Goal: Task Accomplishment & Management: Complete application form

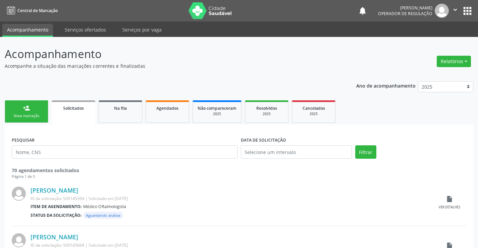
click at [452, 11] on icon "" at bounding box center [455, 9] width 7 height 7
click at [426, 39] on link "Sair" at bounding box center [438, 40] width 46 height 9
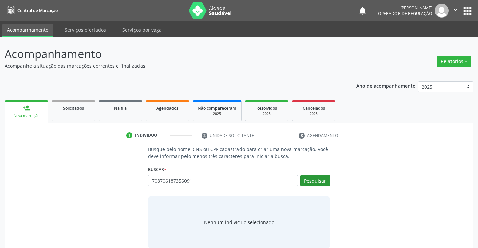
type input "708706187356091"
click at [322, 180] on button "Pesquisar" at bounding box center [315, 180] width 30 height 11
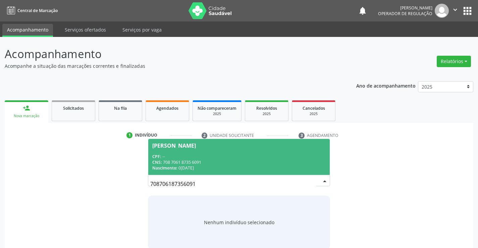
click at [196, 144] on div "Valdenice Dias da Silva" at bounding box center [174, 145] width 44 height 5
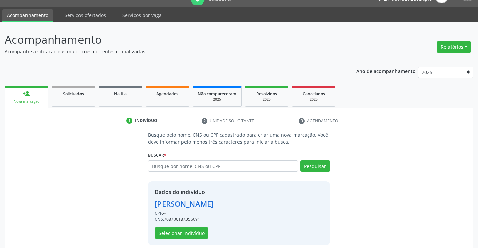
scroll to position [21, 0]
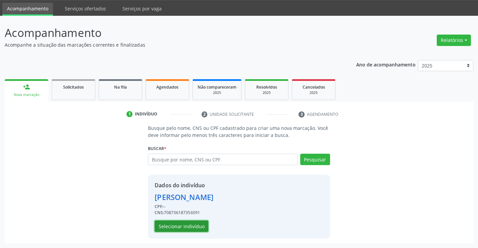
click at [175, 225] on button "Selecionar indivíduo" at bounding box center [182, 225] width 54 height 11
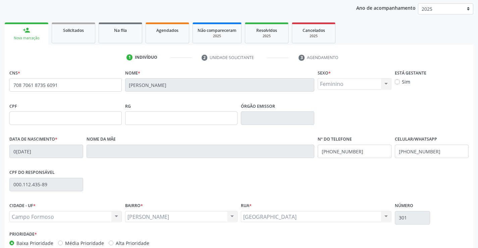
scroll to position [116, 0]
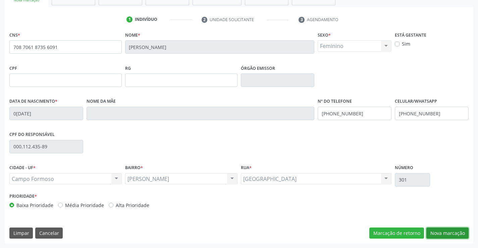
click at [444, 234] on button "Nova marcação" at bounding box center [447, 232] width 42 height 11
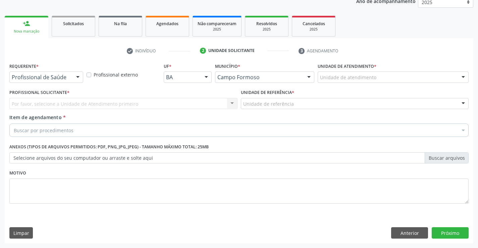
scroll to position [85, 0]
click at [75, 76] on div at bounding box center [78, 77] width 10 height 11
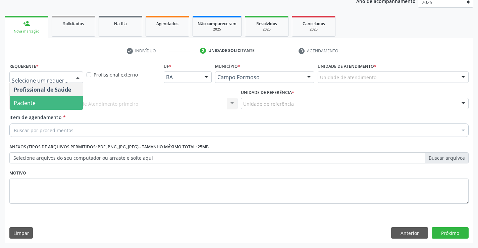
click at [52, 103] on span "Paciente" at bounding box center [46, 102] width 73 height 13
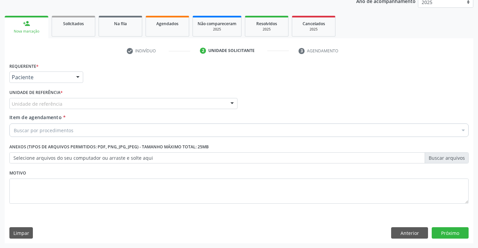
click at [230, 103] on div at bounding box center [232, 103] width 10 height 11
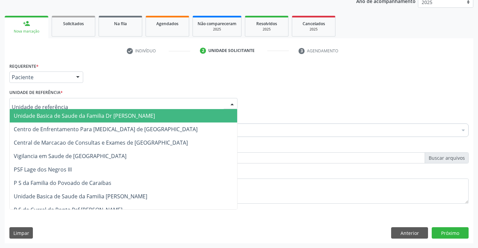
click at [192, 115] on span "Unidade Basica de Saude da Familia Dr [PERSON_NAME]" at bounding box center [123, 115] width 227 height 13
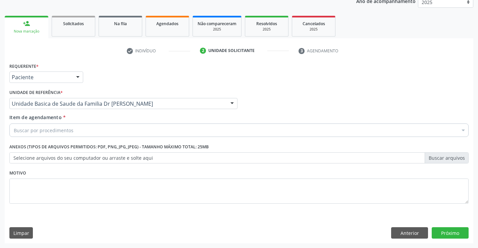
click at [170, 126] on div "Buscar por procedimentos" at bounding box center [238, 129] width 459 height 13
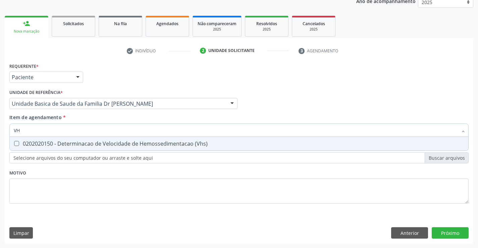
type input "VHS"
click at [148, 142] on div "0202020150 - Determinacao de Velocidade de Hemossedimentacao (Vhs)" at bounding box center [239, 143] width 451 height 5
checkbox \(Vhs\) "true"
type input "VHS"
click at [77, 181] on div "Requerente * Paciente Profissional de Saúde Paciente Nenhum resultado encontrad…" at bounding box center [238, 137] width 459 height 152
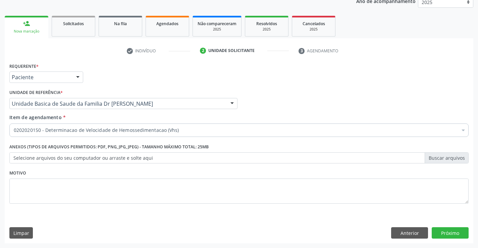
click at [74, 147] on label "Anexos (Tipos de arquivos permitidos: PDF, PNG, JPG, JPEG) - Tamanho máximo tot…" at bounding box center [108, 147] width 199 height 10
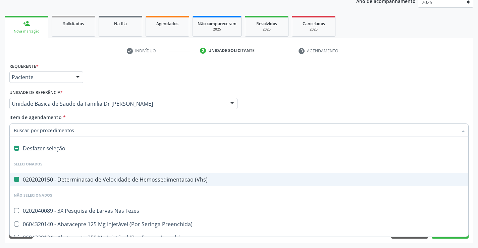
type input "P"
checkbox \(Vhs\) "false"
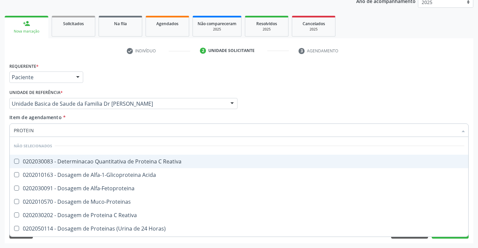
type input "PROTEINA"
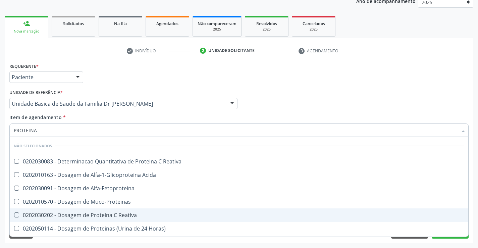
click at [90, 216] on div "0202030202 - Dosagem de Proteina C Reativa" at bounding box center [239, 214] width 451 height 5
checkbox Reativa "true"
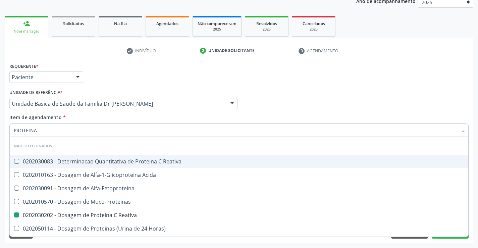
click at [261, 100] on div "Profissional Solicitante Por favor, selecione a Unidade de Atendimento primeiro…" at bounding box center [239, 101] width 463 height 26
checkbox Reativa "true"
checkbox Reativa "false"
checkbox Acida "true"
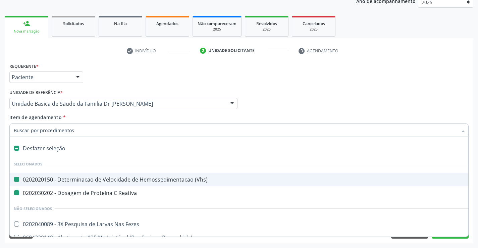
type input "F"
checkbox \(Vhs\) "false"
checkbox Reativa "false"
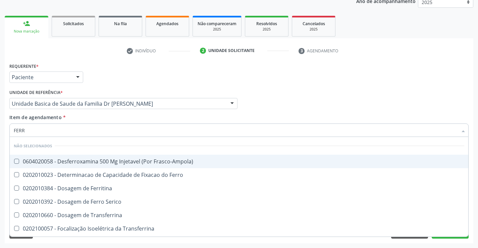
type input "FERRO"
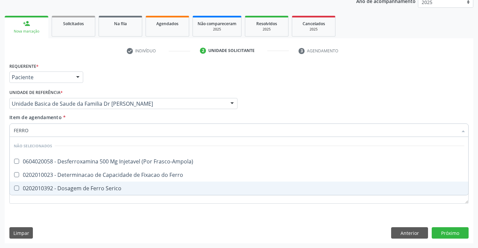
click at [54, 186] on div "0202010392 - Dosagem de Ferro Serico" at bounding box center [239, 188] width 451 height 5
checkbox Serico "true"
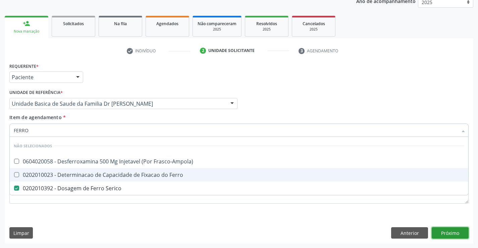
click at [451, 233] on div "Requerente * Paciente Profissional de Saúde Paciente Nenhum resultado encontrad…" at bounding box center [239, 152] width 469 height 182
checkbox Frasco-Ampola\) "true"
checkbox Ferro "true"
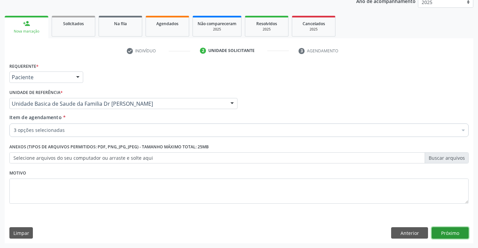
click at [451, 233] on button "Próximo" at bounding box center [450, 232] width 37 height 11
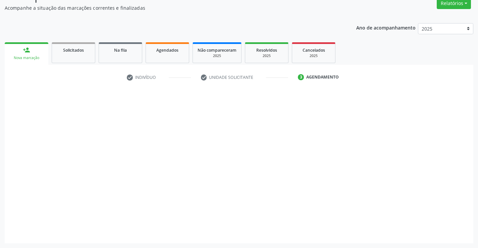
scroll to position [58, 0]
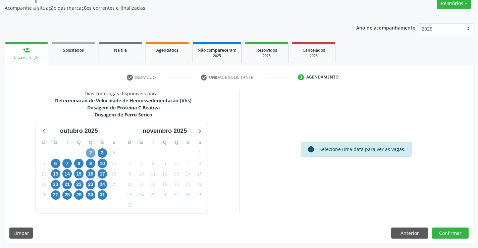
click at [89, 155] on span "2" at bounding box center [90, 152] width 9 height 9
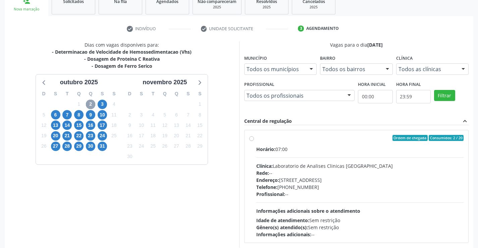
scroll to position [127, 0]
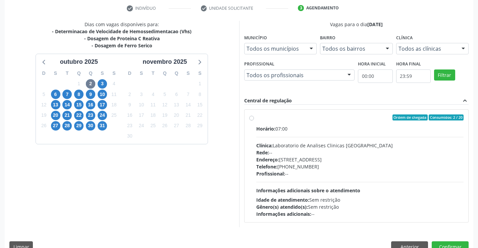
click at [256, 116] on label "Ordem de chegada Consumidos: 2 / 20 Horário: 07:00 Clínica: Laboratorio de Anal…" at bounding box center [360, 165] width 208 height 103
click at [253, 116] on input "Ordem de chegada Consumidos: 2 / 20 Horário: 07:00 Clínica: Laboratorio de Anal…" at bounding box center [251, 117] width 5 height 6
radio input "true"
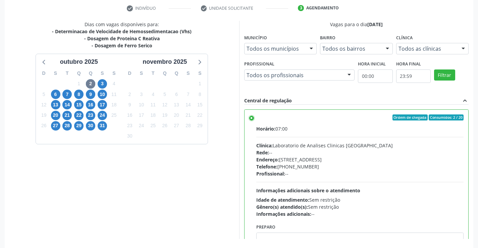
scroll to position [153, 0]
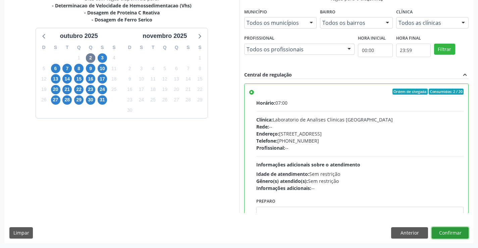
click at [441, 229] on button "Confirmar" at bounding box center [450, 232] width 37 height 11
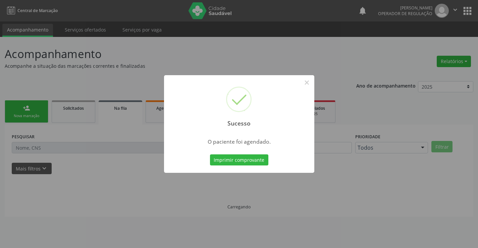
scroll to position [0, 0]
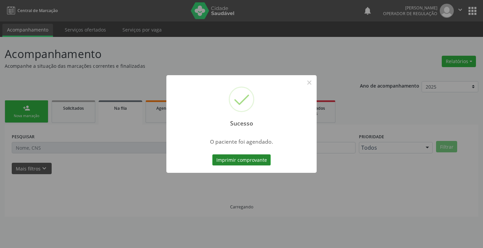
click at [258, 160] on button "Imprimir comprovante" at bounding box center [241, 159] width 58 height 11
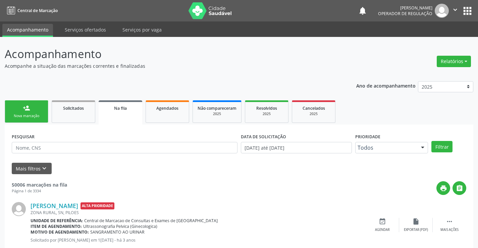
click at [34, 116] on div "Nova marcação" at bounding box center [27, 115] width 34 height 5
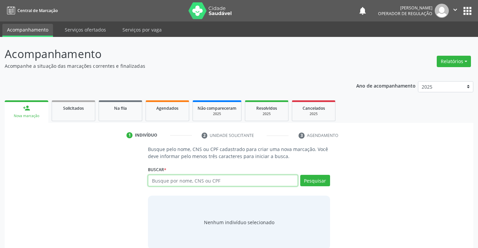
click at [182, 183] on input "text" at bounding box center [223, 180] width 150 height 11
type input "708706187356091"
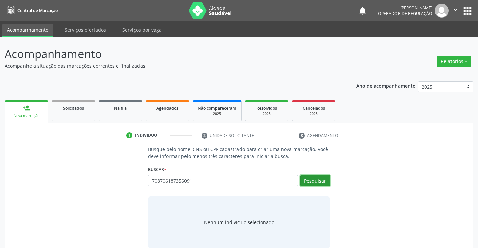
click at [311, 179] on button "Pesquisar" at bounding box center [315, 180] width 30 height 11
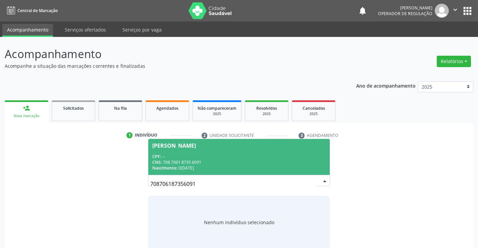
click at [199, 142] on span "Valdenice Dias da Silva CPF: -- CNS: 708 7061 8735 6091 Nascimento: 07/05/1978" at bounding box center [238, 157] width 181 height 36
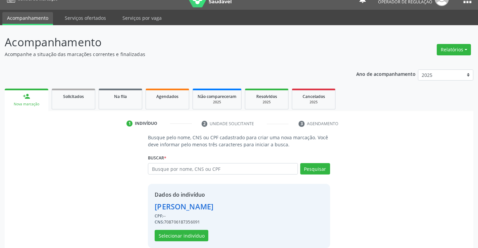
scroll to position [21, 0]
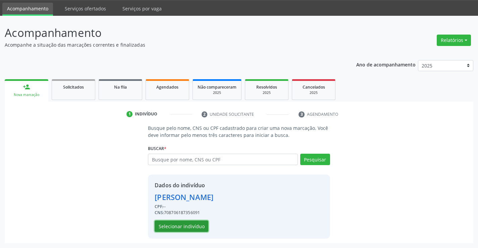
click at [182, 224] on button "Selecionar indivíduo" at bounding box center [182, 225] width 54 height 11
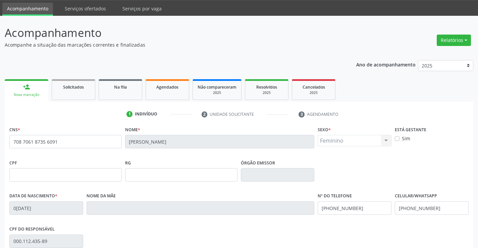
scroll to position [116, 0]
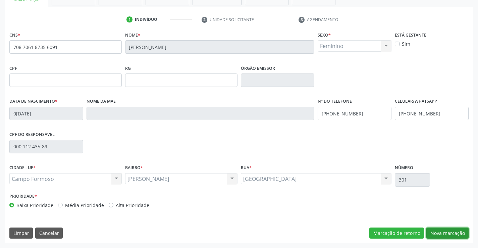
click at [442, 234] on button "Nova marcação" at bounding box center [447, 232] width 42 height 11
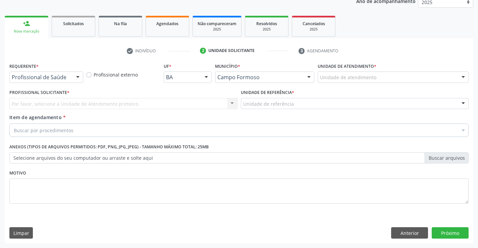
scroll to position [85, 0]
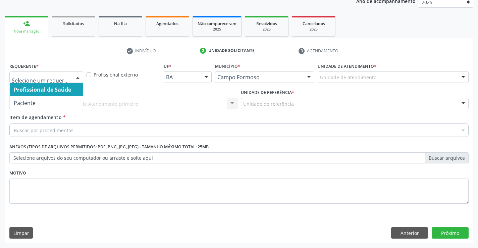
click at [76, 75] on div at bounding box center [78, 77] width 10 height 11
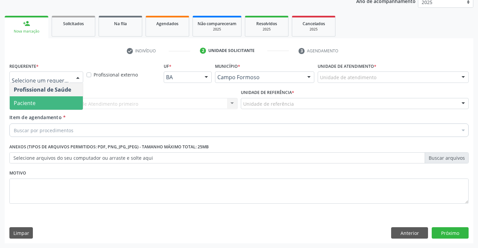
click at [31, 101] on span "Paciente" at bounding box center [25, 102] width 22 height 7
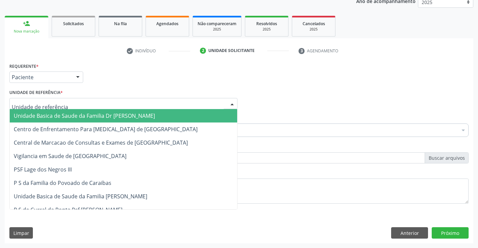
click at [229, 101] on div at bounding box center [232, 103] width 10 height 11
click at [152, 117] on span "Unidade Basica de Saude da Familia Dr [PERSON_NAME]" at bounding box center [123, 115] width 227 height 13
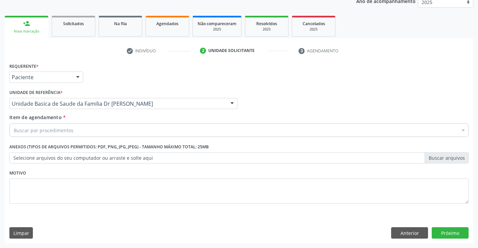
click at [127, 126] on div "Buscar por procedimentos" at bounding box center [238, 129] width 459 height 13
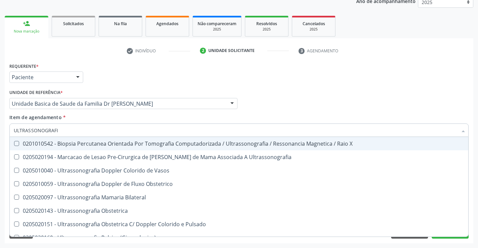
type input "ULTRASSONOGRAFIA"
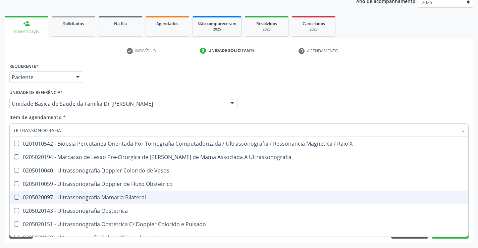
click at [142, 195] on div "0205020097 - Ultrassonografia Mamaria Bilateral" at bounding box center [239, 197] width 451 height 5
checkbox Bilateral "true"
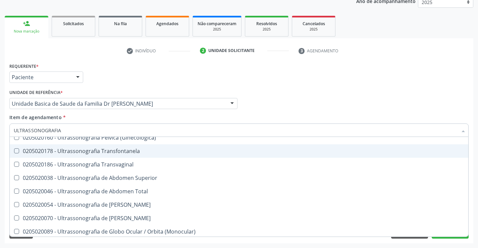
scroll to position [101, 0]
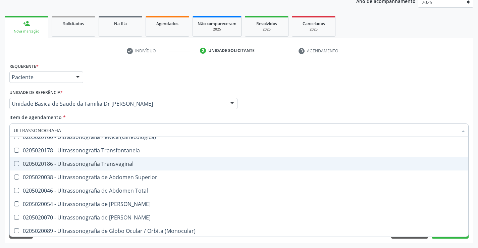
click at [105, 165] on div "0205020186 - Ultrassonografia Transvaginal" at bounding box center [239, 163] width 451 height 5
checkbox Transvaginal "true"
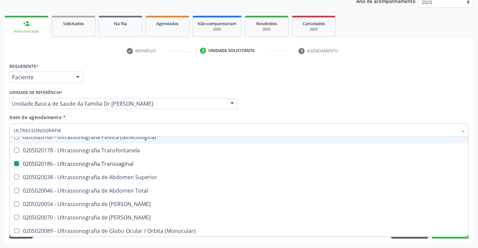
click at [304, 91] on div "Profissional Solicitante Por favor, selecione a Unidade de Atendimento primeiro…" at bounding box center [239, 101] width 463 height 26
checkbox Ultrassonografia "true"
checkbox Vasos "true"
checkbox Bilateral "false"
checkbox Transvaginal "false"
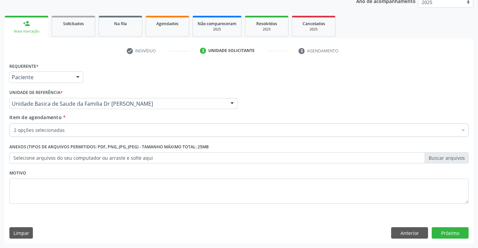
scroll to position [0, 0]
click at [449, 231] on button "Próximo" at bounding box center [450, 232] width 37 height 11
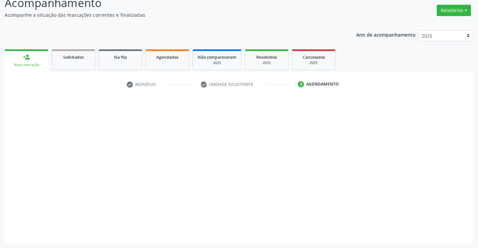
scroll to position [51, 0]
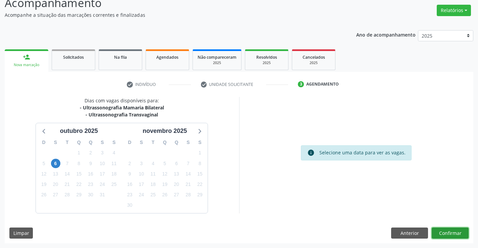
click at [462, 237] on button "Confirmar" at bounding box center [450, 232] width 37 height 11
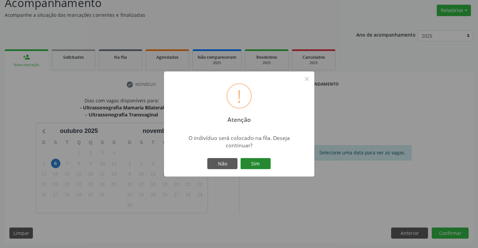
click at [259, 167] on button "Sim" at bounding box center [256, 163] width 30 height 11
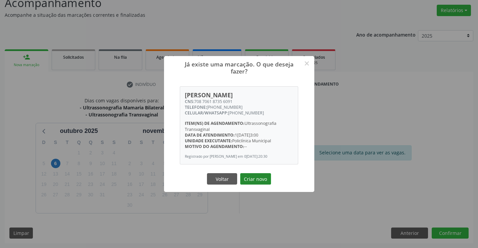
click at [255, 177] on button "Criar novo" at bounding box center [255, 178] width 31 height 11
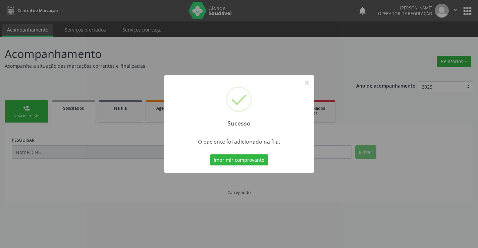
scroll to position [0, 0]
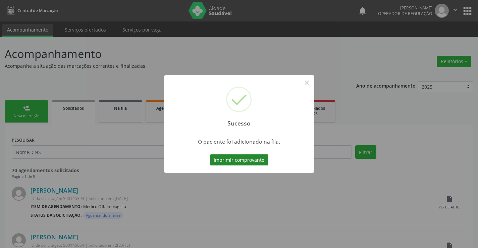
click at [235, 160] on button "Imprimir comprovante" at bounding box center [239, 159] width 58 height 11
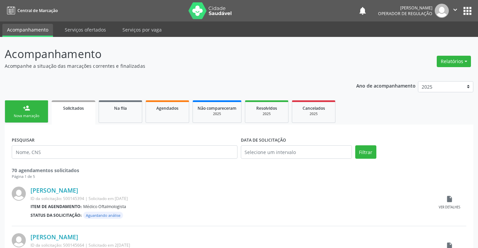
click at [26, 110] on div "person_add" at bounding box center [26, 107] width 7 height 7
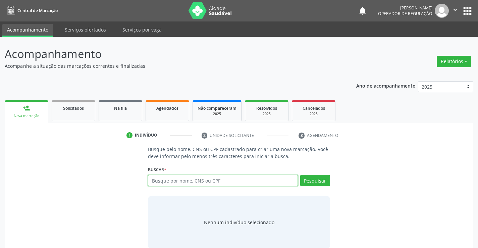
click at [240, 182] on input "text" at bounding box center [223, 180] width 150 height 11
type input "702309517365320"
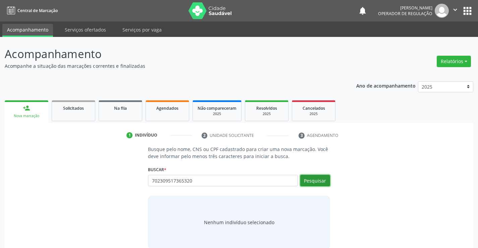
click at [313, 179] on button "Pesquisar" at bounding box center [315, 180] width 30 height 11
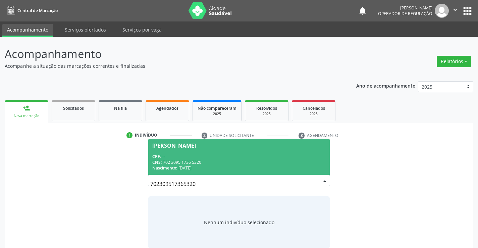
click at [181, 146] on div "Debora Jaiane dos Santos" at bounding box center [174, 145] width 44 height 5
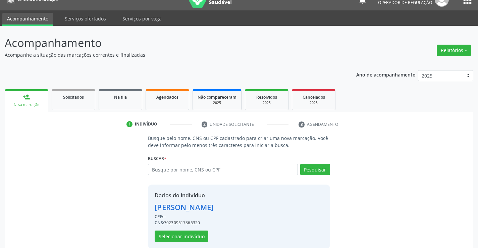
scroll to position [21, 0]
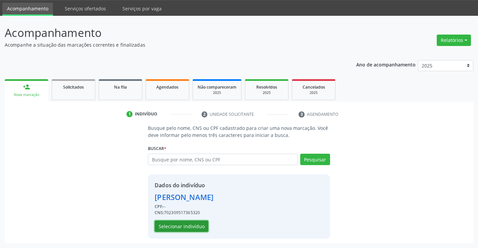
click at [163, 227] on button "Selecionar indivíduo" at bounding box center [182, 225] width 54 height 11
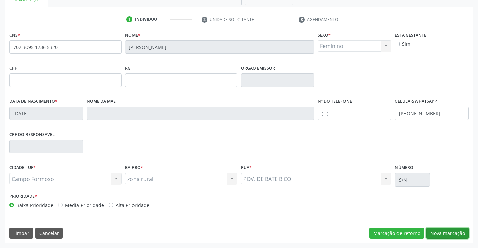
click at [444, 235] on button "Nova marcação" at bounding box center [447, 232] width 42 height 11
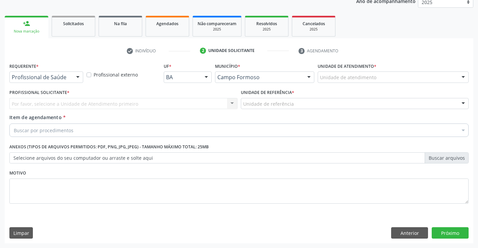
scroll to position [85, 0]
click at [79, 75] on div at bounding box center [78, 77] width 10 height 11
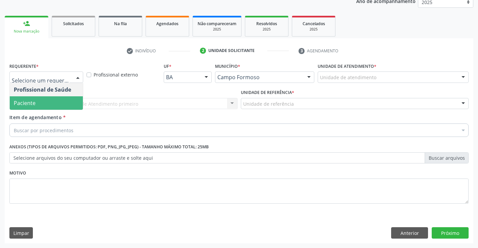
click at [45, 109] on span "Paciente" at bounding box center [46, 102] width 73 height 13
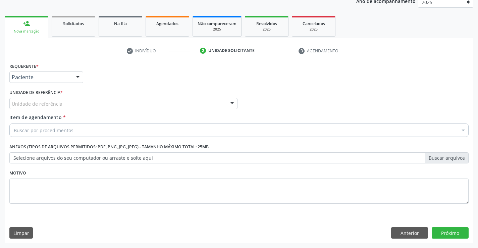
click at [233, 104] on div at bounding box center [232, 103] width 10 height 11
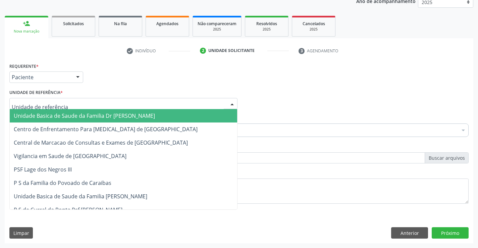
click at [147, 113] on span "Unidade Basica de Saude da Familia Dr [PERSON_NAME]" at bounding box center [123, 115] width 227 height 13
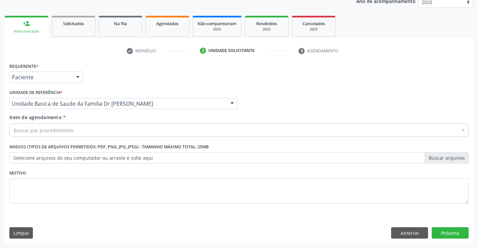
click at [116, 128] on div "Buscar por procedimentos" at bounding box center [238, 129] width 459 height 13
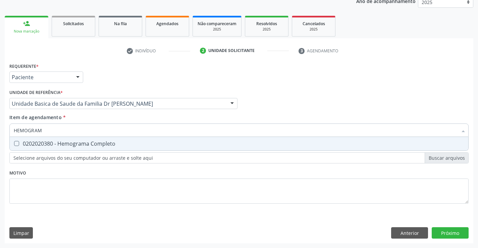
type input "HEMOGRAMA"
click at [87, 143] on div "0202020380 - Hemograma Completo" at bounding box center [239, 143] width 451 height 5
checkbox Completo "true"
type input "HEMOGRAMA"
click at [60, 194] on div "Requerente * Paciente Profissional de Saúde Paciente Nenhum resultado encontrad…" at bounding box center [238, 137] width 459 height 152
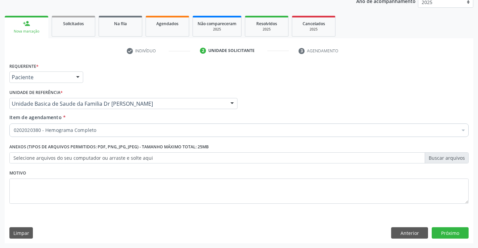
click at [64, 141] on div "Requerente * Paciente Profissional de Saúde Paciente Nenhum resultado encontrad…" at bounding box center [238, 137] width 459 height 152
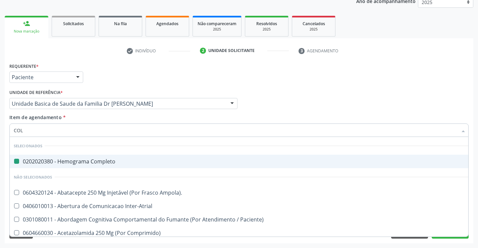
type input "COLE"
checkbox Completo "false"
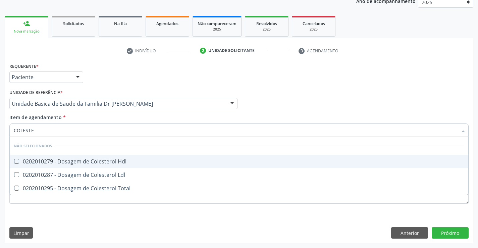
type input "COLESTER"
click at [34, 159] on div "0202010279 - Dosagem de Colesterol Hdl" at bounding box center [239, 161] width 451 height 5
checkbox Hdl "true"
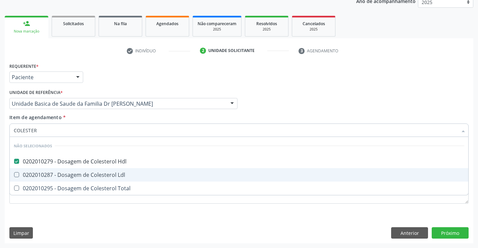
click at [32, 170] on span "0202010287 - Dosagem de Colesterol Ldl" at bounding box center [239, 174] width 459 height 13
checkbox Ldl "true"
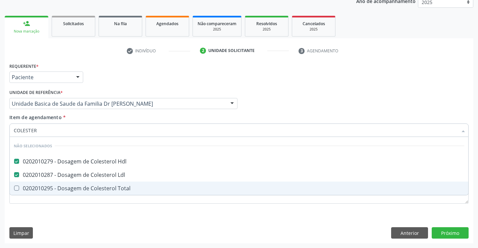
click at [32, 184] on span "0202010295 - Dosagem de Colesterol Total" at bounding box center [239, 187] width 459 height 13
checkbox Total "true"
type input "COLESTER"
click at [31, 214] on div "Requerente * Paciente Profissional de Saúde Paciente Nenhum resultado encontrad…" at bounding box center [239, 152] width 469 height 182
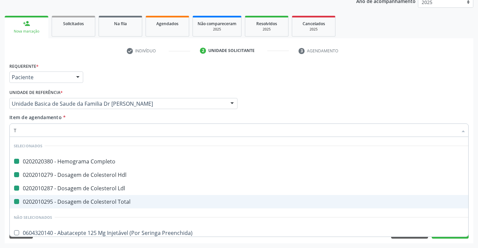
type input "TR"
checkbox Completo "false"
checkbox Ldl "false"
checkbox Hdl "false"
checkbox Total "false"
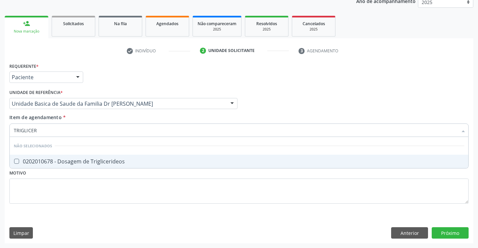
type input "TRIGLICERI"
click at [62, 157] on span "0202010678 - Dosagem de Triglicerideos" at bounding box center [239, 161] width 459 height 13
checkbox Triglicerideos "true"
click at [50, 183] on div "Requerente * Paciente Profissional de Saúde Paciente Nenhum resultado encontrad…" at bounding box center [238, 137] width 459 height 152
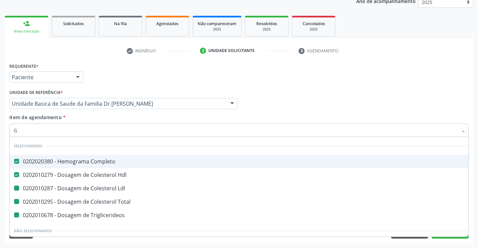
type input "GL"
checkbox Ldl "false"
checkbox Total "false"
checkbox Triglicerideos "false"
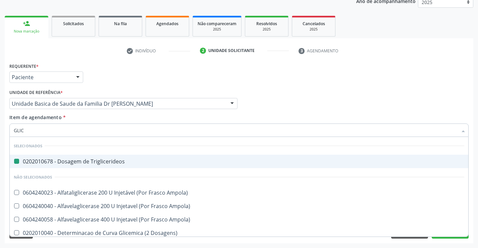
type input "GLICO"
checkbox Triglicerideos "false"
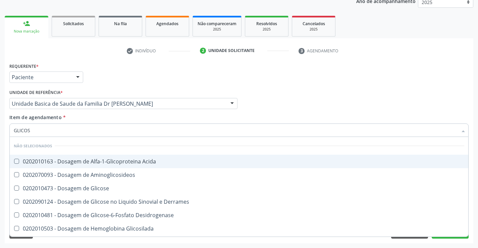
type input "GLICOSE"
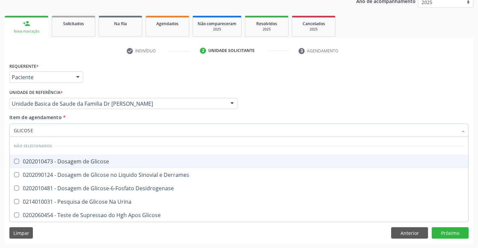
click at [68, 163] on div "0202010473 - Dosagem de Glicose" at bounding box center [239, 161] width 451 height 5
checkbox Glicose "true"
click at [290, 100] on div "Profissional Solicitante Por favor, selecione a Unidade de Atendimento primeiro…" at bounding box center [239, 101] width 463 height 26
checkbox Desidrogenase "true"
checkbox Urina "true"
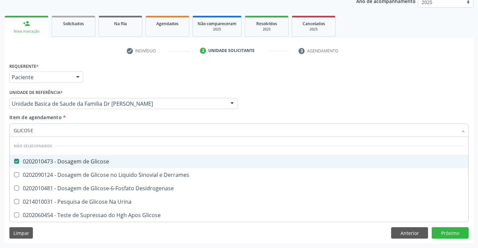
checkbox Glicose "true"
checkbox Derrames "true"
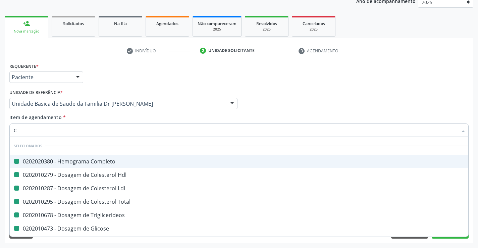
type input "CR"
checkbox Completo "false"
checkbox Ldl "false"
checkbox Total "false"
checkbox Triglicerideos "false"
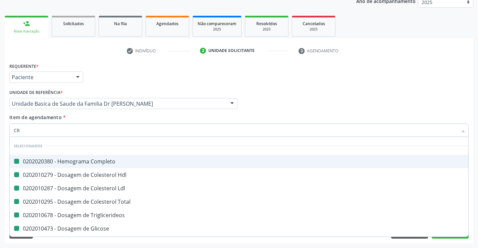
checkbox Hdl "false"
checkbox Glicose "false"
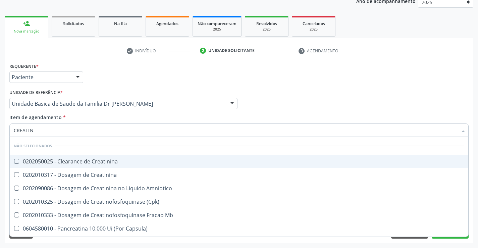
type input "CREATINI"
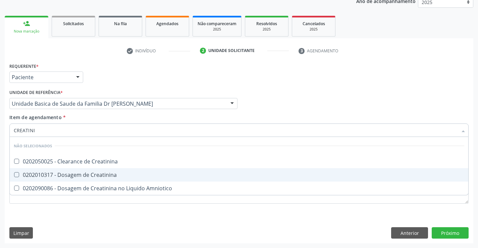
click at [89, 173] on div "0202010317 - Dosagem de Creatinina" at bounding box center [239, 174] width 451 height 5
checkbox Creatinina "true"
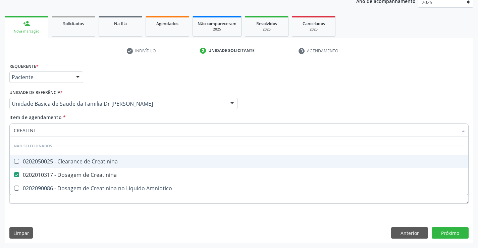
click at [286, 96] on div "Profissional Solicitante Por favor, selecione a Unidade de Atendimento primeiro…" at bounding box center [239, 101] width 463 height 26
checkbox Creatinina "true"
checkbox Amniotico "true"
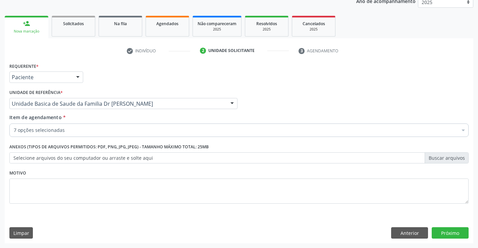
click at [130, 125] on div "7 opções selecionadas" at bounding box center [238, 129] width 459 height 13
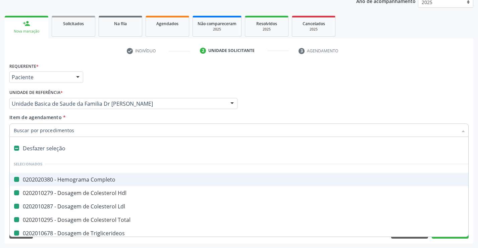
type input "U"
checkbox Completo "false"
checkbox Ldl "false"
checkbox Hdl "false"
checkbox Total "false"
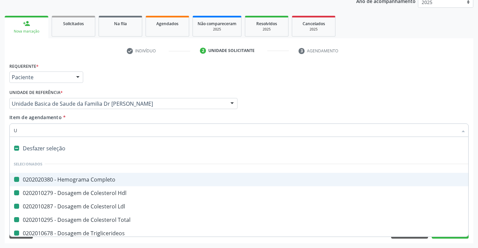
checkbox Triglicerideos "false"
checkbox Glicose "false"
checkbox Creatinina "false"
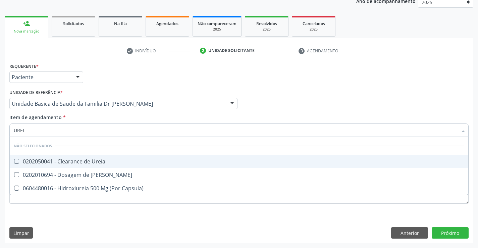
type input "UREIA"
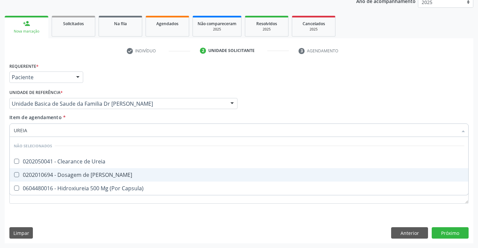
click at [100, 173] on div "0202010694 - Dosagem de [PERSON_NAME]" at bounding box center [239, 174] width 451 height 5
checkbox Ureia "true"
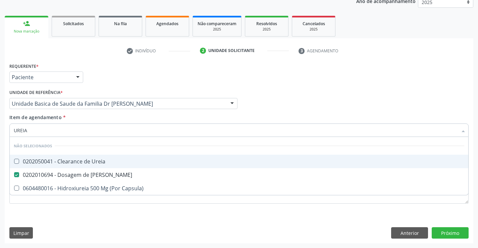
click at [333, 76] on div "Requerente * Paciente Profissional de Saúde Paciente Nenhum resultado encontrad…" at bounding box center [239, 74] width 463 height 26
checkbox Ureia "true"
checkbox Capsula\) "true"
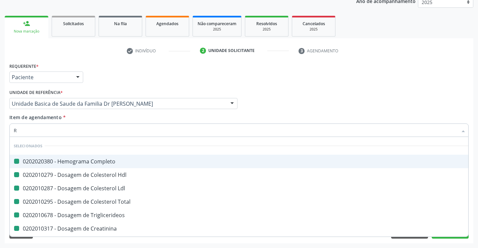
type input "RG"
checkbox Completo "false"
checkbox Ldl "false"
checkbox Hdl "false"
checkbox Total "false"
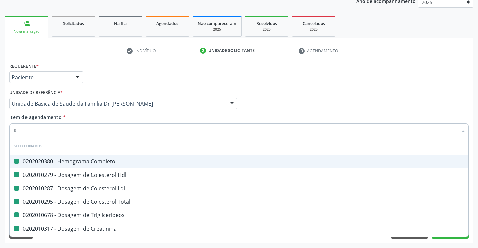
checkbox Triglicerideos "false"
checkbox Creatinina "false"
checkbox Ureia "false"
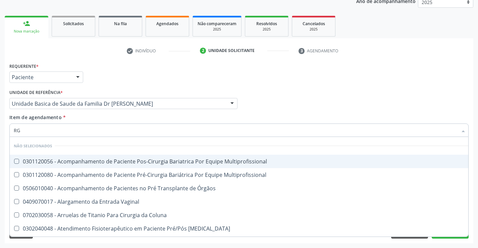
type input "R"
checkbox Multiprofissional "true"
checkbox Órgãos "true"
checkbox Multiprofissional "true"
checkbox Vaginal "true"
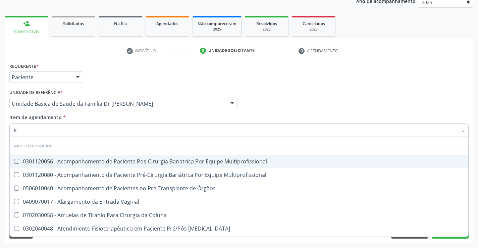
checkbox Coluna "true"
checkbox Cardiovascular "true"
checkbox Oncológica "true"
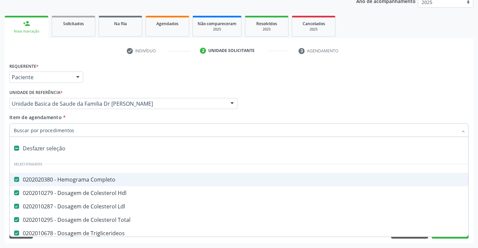
type input "T"
checkbox Ureia "false"
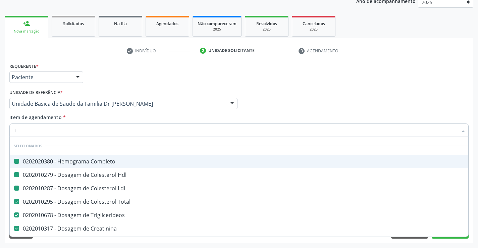
type input "TG"
checkbox Completo "false"
checkbox Ldl "false"
checkbox Hdl "false"
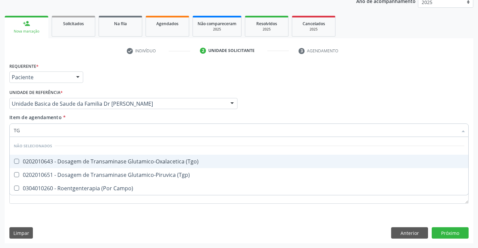
type input "TGO"
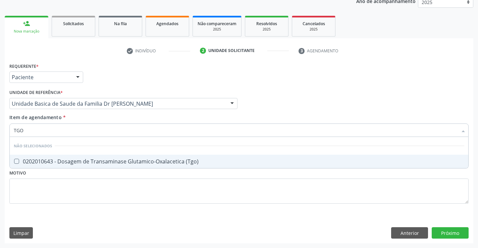
click at [60, 159] on div "0202010643 - Dosagem de Transaminase Glutamico-Oxalacetica (Tgo)" at bounding box center [239, 161] width 451 height 5
checkbox \(Tgo\) "true"
click at [300, 92] on div "Profissional Solicitante Por favor, selecione a Unidade de Atendimento primeiro…" at bounding box center [239, 101] width 463 height 26
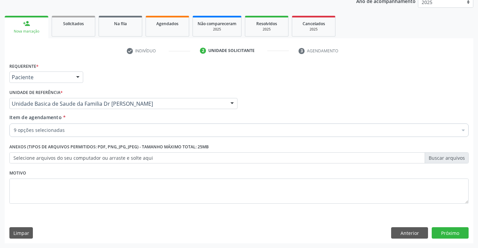
click at [57, 134] on div "9 opções selecionadas" at bounding box center [238, 129] width 459 height 13
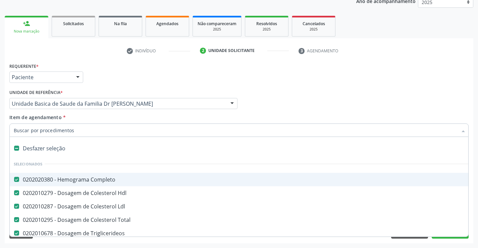
type input "T"
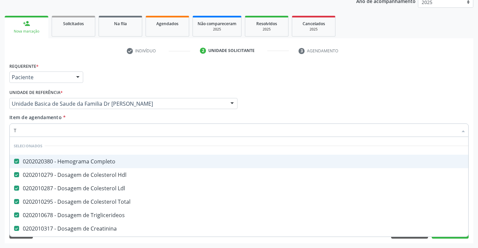
checkbox Preenchida\) "false"
type input "TG"
checkbox Ldl "false"
checkbox Total "false"
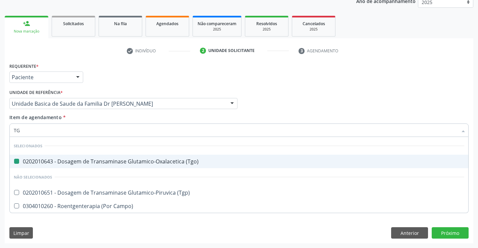
type input "TGP"
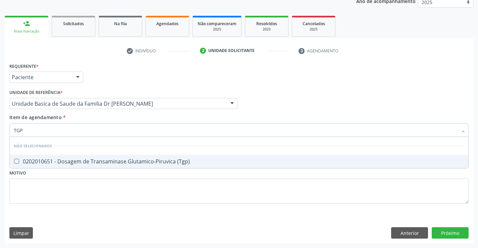
click at [43, 159] on div "0202010651 - Dosagem de Transaminase Glutamico-Piruvica (Tgp)" at bounding box center [239, 161] width 451 height 5
checkbox \(Tgp\) "true"
click at [309, 105] on div "Profissional Solicitante Por favor, selecione a Unidade de Atendimento primeiro…" at bounding box center [239, 101] width 463 height 26
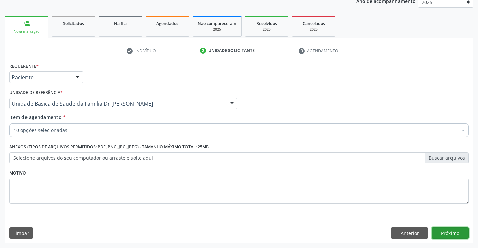
click at [445, 233] on button "Próximo" at bounding box center [450, 232] width 37 height 11
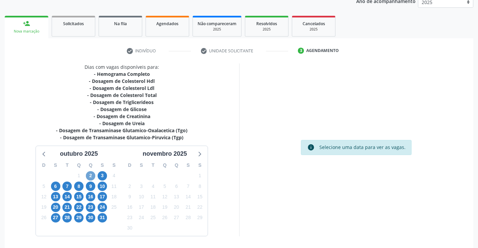
click at [90, 173] on span "2" at bounding box center [90, 175] width 9 height 9
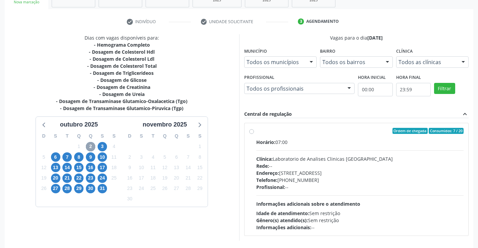
scroll to position [141, 0]
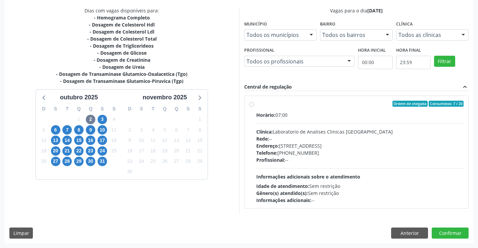
click at [256, 105] on label "Ordem de chegada Consumidos: 7 / 20 Horário: 07:00 Clínica: Laboratorio de Anal…" at bounding box center [360, 152] width 208 height 103
click at [249, 105] on input "Ordem de chegada Consumidos: 7 / 20 Horário: 07:00 Clínica: Laboratorio de Anal…" at bounding box center [251, 104] width 5 height 6
radio input "true"
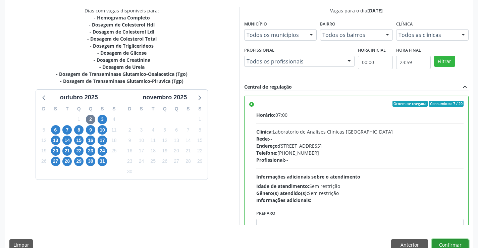
click at [441, 244] on button "Confirmar" at bounding box center [450, 244] width 37 height 11
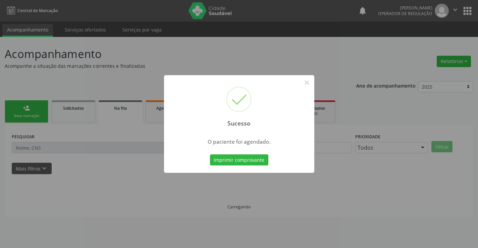
scroll to position [0, 0]
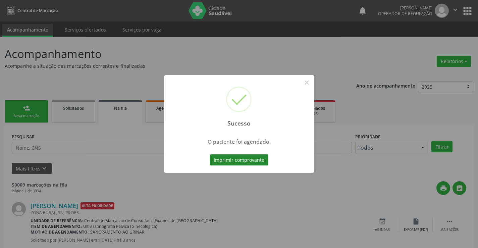
click at [260, 161] on button "Imprimir comprovante" at bounding box center [239, 159] width 58 height 11
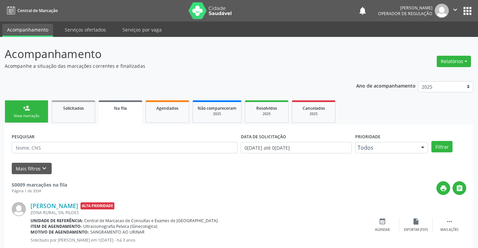
click at [28, 108] on div "person_add" at bounding box center [26, 107] width 7 height 7
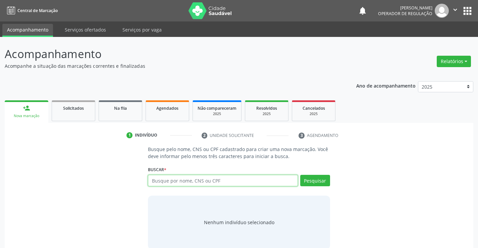
click at [159, 183] on input "text" at bounding box center [223, 180] width 150 height 11
type input "+"
type input "700609919105863"
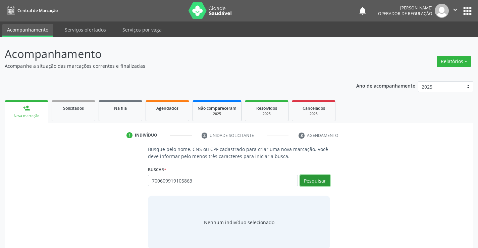
click at [316, 181] on button "Pesquisar" at bounding box center [315, 180] width 30 height 11
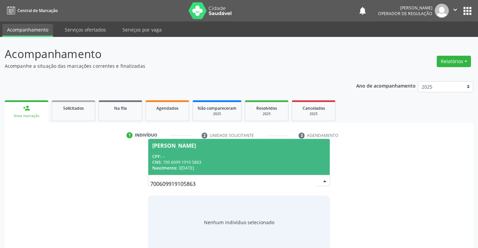
click at [196, 147] on div "Jakoson Junho Silva Saantos" at bounding box center [174, 145] width 44 height 5
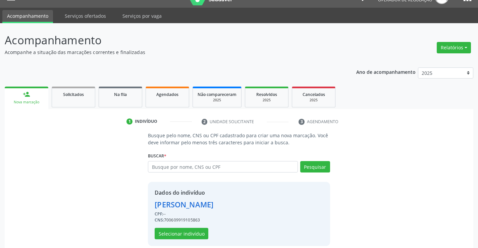
scroll to position [21, 0]
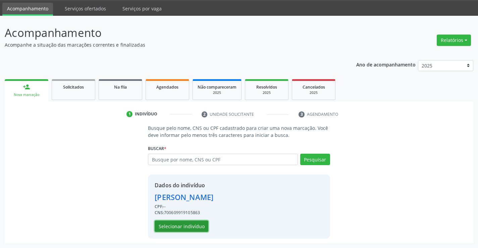
click at [173, 226] on button "Selecionar indivíduo" at bounding box center [182, 225] width 54 height 11
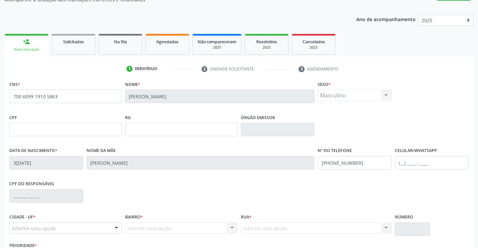
scroll to position [116, 0]
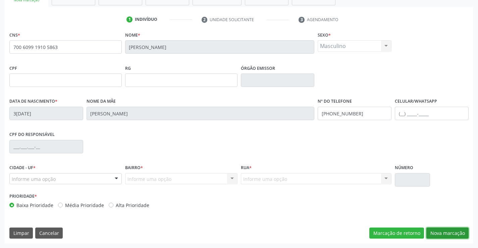
click at [432, 229] on button "Nova marcação" at bounding box center [447, 232] width 42 height 11
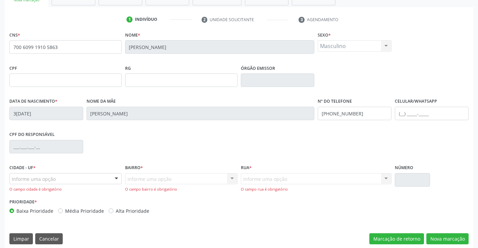
click at [114, 179] on div at bounding box center [116, 178] width 10 height 11
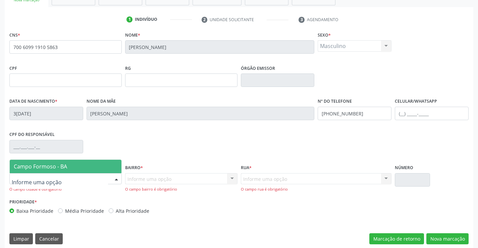
click at [60, 173] on div at bounding box center [65, 178] width 112 height 11
click at [66, 169] on span "Campo Formoso - BA" at bounding box center [40, 166] width 53 height 7
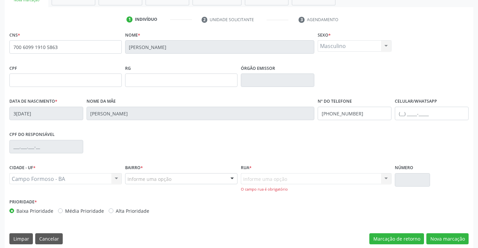
click at [229, 177] on div at bounding box center [232, 178] width 10 height 11
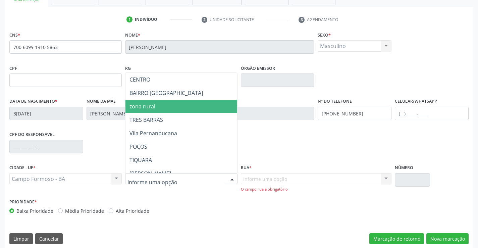
click at [165, 111] on span "zona rural" at bounding box center [197, 106] width 145 height 13
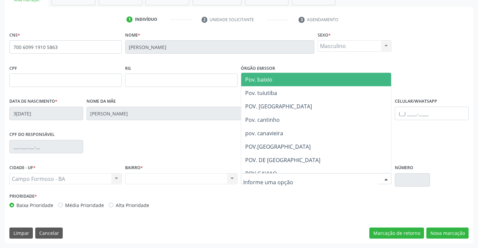
click at [286, 176] on div at bounding box center [316, 178] width 151 height 11
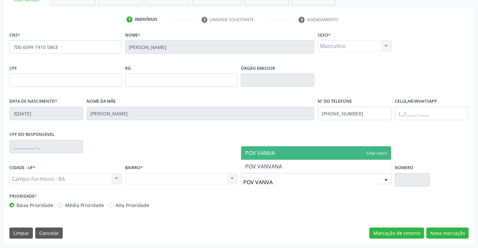
type input "POV VANVAN"
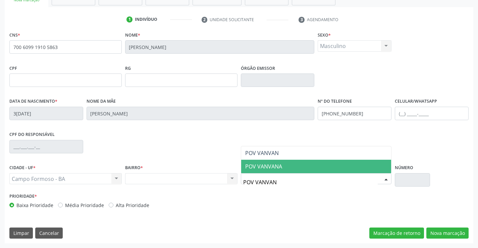
click at [277, 170] on span "POV VANVANA" at bounding box center [263, 166] width 37 height 7
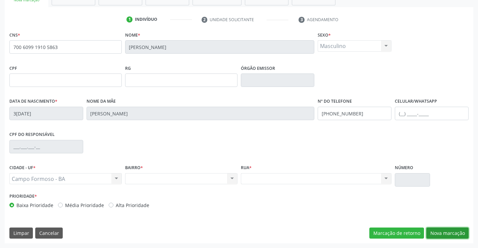
click at [439, 233] on button "Nova marcação" at bounding box center [447, 232] width 42 height 11
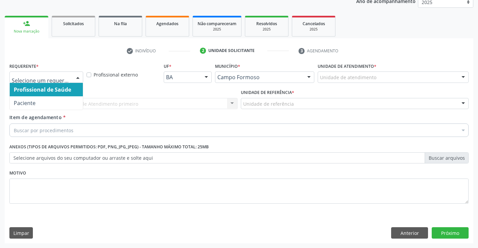
click at [81, 75] on div at bounding box center [78, 77] width 10 height 11
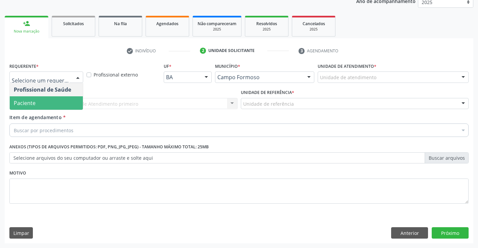
click at [53, 102] on span "Paciente" at bounding box center [46, 102] width 73 height 13
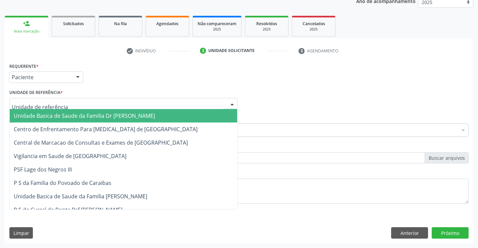
click at [230, 102] on div at bounding box center [232, 103] width 10 height 11
click at [146, 117] on span "Unidade Basica de Saude da Familia Dr [PERSON_NAME]" at bounding box center [123, 115] width 227 height 13
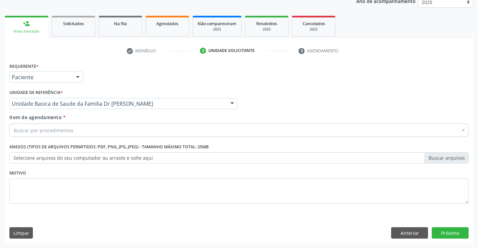
click at [125, 127] on div "Buscar por procedimentos" at bounding box center [238, 129] width 459 height 13
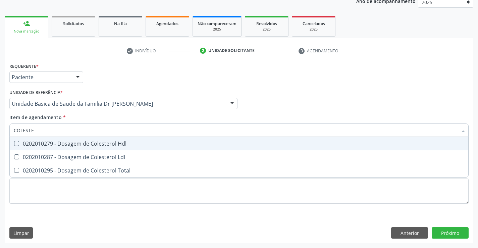
type input "COLESTER"
click at [62, 145] on div "0202010279 - Dosagem de Colesterol Hdl" at bounding box center [239, 143] width 451 height 5
checkbox Hdl "true"
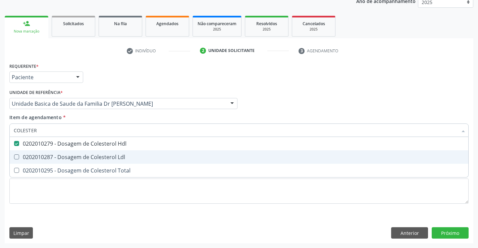
click at [56, 156] on div "0202010287 - Dosagem de Colesterol Ldl" at bounding box center [239, 156] width 451 height 5
checkbox Ldl "true"
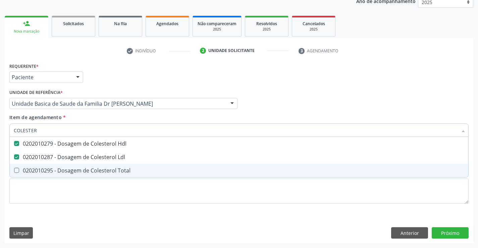
click at [52, 168] on div "0202010295 - Dosagem de Colesterol Total" at bounding box center [239, 170] width 451 height 5
checkbox Total "true"
type input "COLESTER"
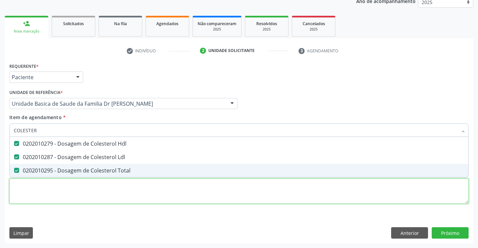
click at [46, 187] on div "Requerente * Paciente Profissional de Saúde Paciente Nenhum resultado encontrad…" at bounding box center [238, 137] width 459 height 152
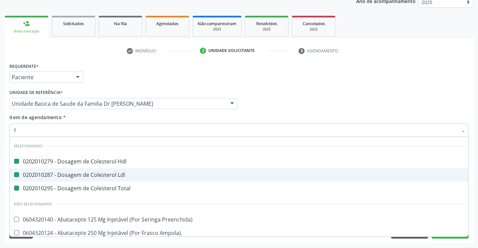
type input "TR"
checkbox Hdl "false"
checkbox Ldl "false"
checkbox Total "false"
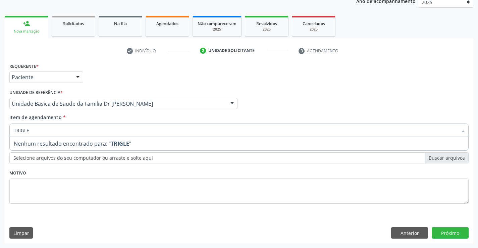
type input "TRIGL"
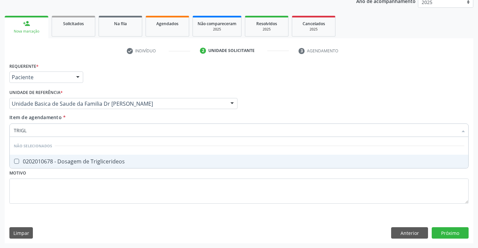
click at [57, 159] on div "0202010678 - Dosagem de Triglicerideos" at bounding box center [239, 161] width 451 height 5
checkbox Triglicerideos "true"
click at [328, 74] on div "Requerente * Paciente Profissional de Saúde Paciente Nenhum resultado encontrad…" at bounding box center [239, 74] width 463 height 26
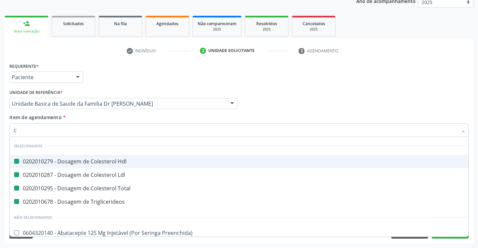
type input "CR"
checkbox Hdl "false"
checkbox Ldl "false"
checkbox Total "false"
checkbox Triglicerideos "false"
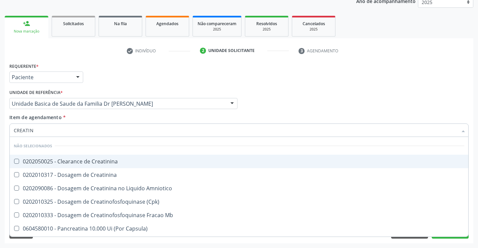
type input "CREATINI"
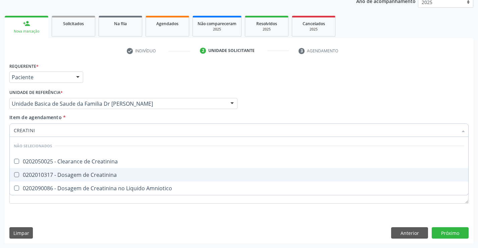
click at [76, 170] on span "0202010317 - Dosagem de Creatinina" at bounding box center [239, 174] width 459 height 13
checkbox Creatinina "true"
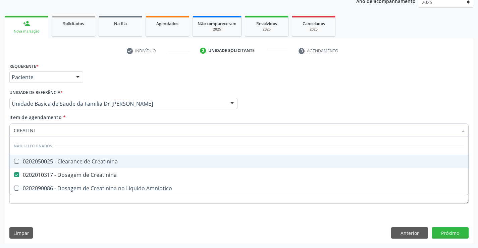
click at [291, 110] on div "Profissional Solicitante Por favor, selecione a Unidade de Atendimento primeiro…" at bounding box center [239, 101] width 463 height 26
checkbox Creatinina "true"
checkbox Amniotico "true"
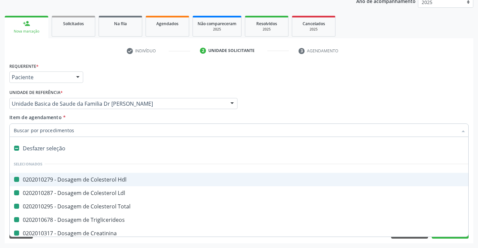
type input "U"
checkbox Hdl "false"
checkbox Ldl "false"
checkbox Total "false"
checkbox Triglicerideos "false"
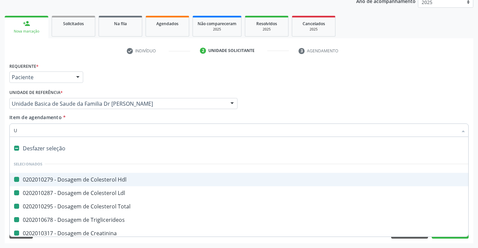
checkbox Creatinina "false"
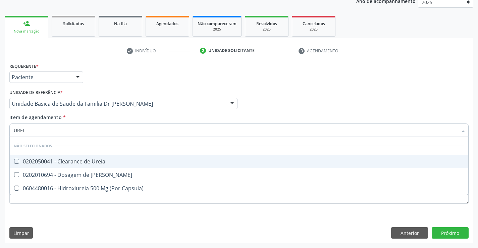
type input "UREIA"
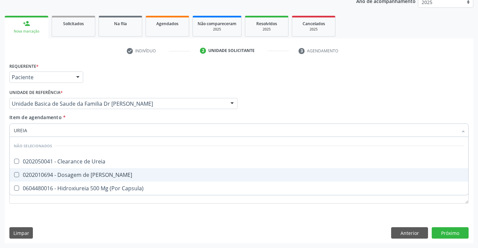
click at [80, 175] on div "0202010694 - Dosagem de [PERSON_NAME]" at bounding box center [239, 174] width 451 height 5
checkbox Ureia "true"
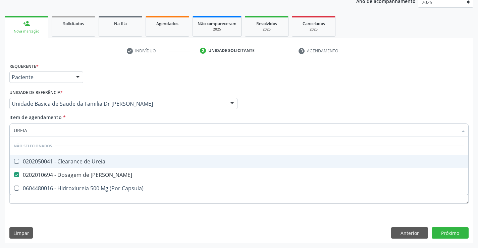
click at [278, 106] on div "Profissional Solicitante Por favor, selecione a Unidade de Atendimento primeiro…" at bounding box center [239, 101] width 463 height 26
checkbox Ureia "true"
checkbox Capsula\) "true"
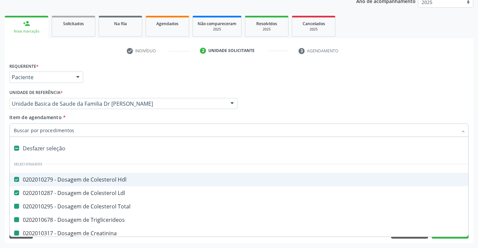
type input "U"
checkbox Total "false"
checkbox Triglicerideos "false"
checkbox Creatinina "false"
checkbox Ureia "false"
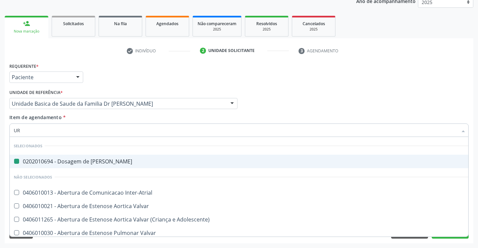
type input "URI"
checkbox Ureia "false"
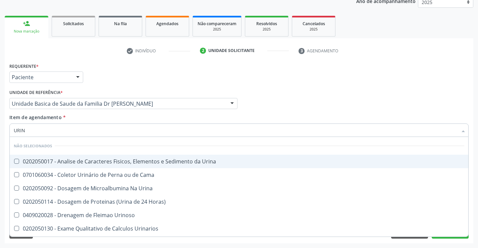
type input "URINA"
click at [74, 161] on div "0202050017 - Analise de Caracteres Fisicos, Elementos e Sedimento da Urina" at bounding box center [239, 161] width 451 height 5
checkbox Urina "true"
click at [362, 86] on div "Requerente * Paciente Profissional de Saúde Paciente Nenhum resultado encontrad…" at bounding box center [239, 74] width 463 height 26
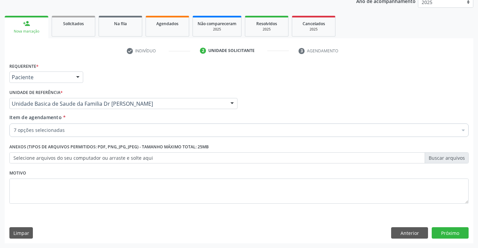
checkbox Total "true"
checkbox Triglicerideos "true"
checkbox Creatinina "true"
checkbox Ureia "true"
checkbox Urina "true"
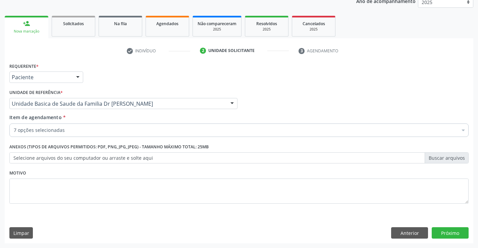
checkbox Ldl "true"
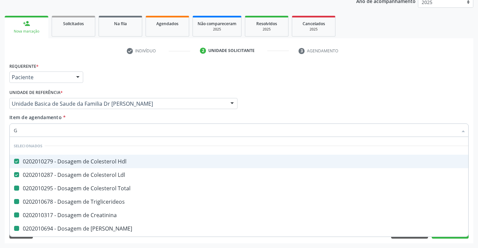
type input "GL"
checkbox Total "false"
checkbox Triglicerideos "false"
checkbox Creatinina "false"
checkbox Ureia "false"
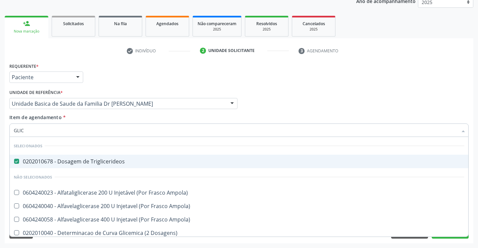
type input "GLICO"
checkbox Triglicerideos "false"
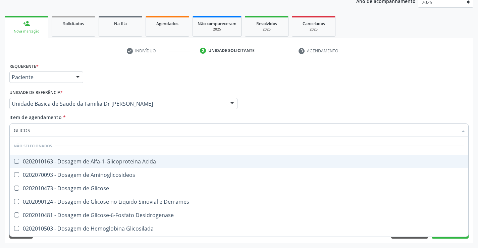
type input "GLICOSE"
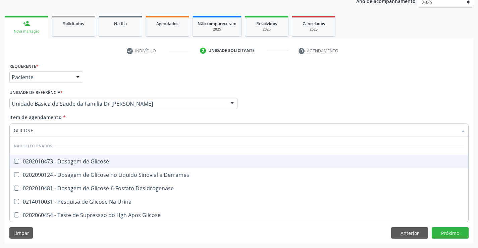
click at [91, 162] on div "0202010473 - Dosagem de Glicose" at bounding box center [239, 161] width 451 height 5
checkbox Glicose "true"
click at [314, 97] on div "Profissional Solicitante Por favor, selecione a Unidade de Atendimento primeiro…" at bounding box center [239, 101] width 463 height 26
checkbox Desidrogenase "true"
checkbox Urina "true"
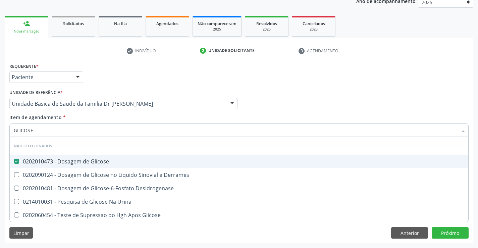
checkbox Glicose "true"
checkbox Derrames "true"
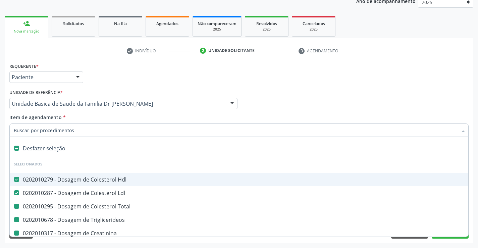
type input "H"
checkbox Total "false"
checkbox Triglicerideos "false"
checkbox Creatinina "false"
checkbox Ureia "false"
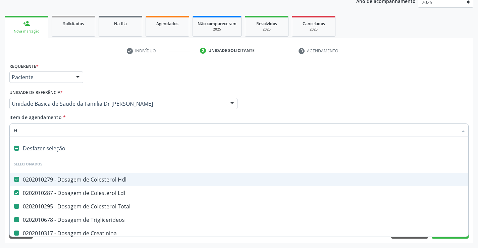
checkbox Urina "false"
checkbox Glicose "false"
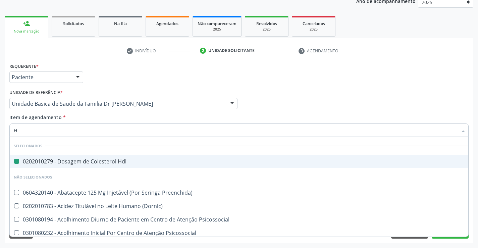
type input "HE"
checkbox Hdl "false"
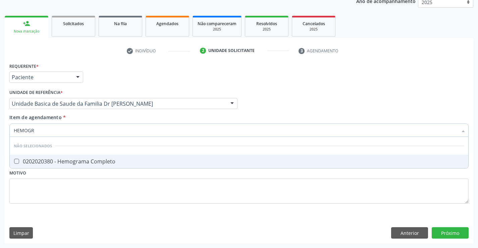
type input "HEMOGRA"
click at [56, 159] on div "0202020380 - Hemograma Completo" at bounding box center [239, 161] width 451 height 5
checkbox Completo "true"
click at [260, 89] on div "Profissional Solicitante Por favor, selecione a Unidade de Atendimento primeiro…" at bounding box center [239, 101] width 463 height 26
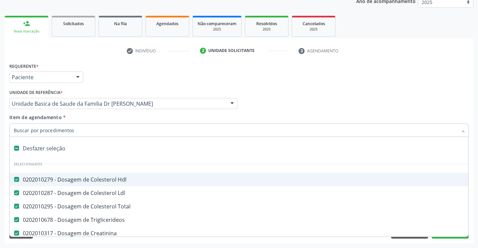
click at [433, 92] on div "Profissional Solicitante Por favor, selecione a Unidade de Atendimento primeiro…" at bounding box center [239, 101] width 463 height 26
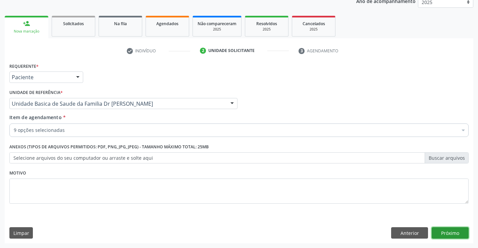
click at [444, 236] on button "Próximo" at bounding box center [450, 232] width 37 height 11
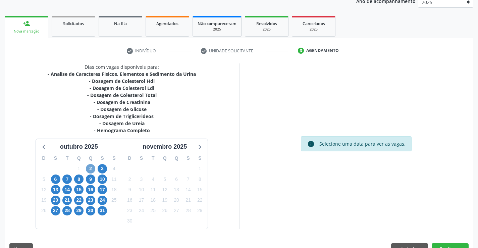
click at [89, 168] on span "2" at bounding box center [90, 168] width 9 height 9
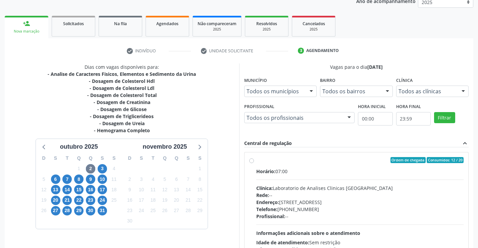
click at [251, 164] on div "Ordem de chegada Consumidos: 12 / 20 Horário: 07:00 Clínica: Laboratorio de Ana…" at bounding box center [356, 208] width 215 height 103
radio input "true"
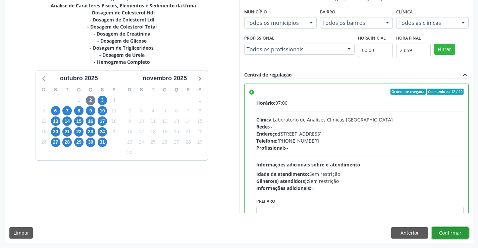
click at [445, 238] on button "Confirmar" at bounding box center [450, 232] width 37 height 11
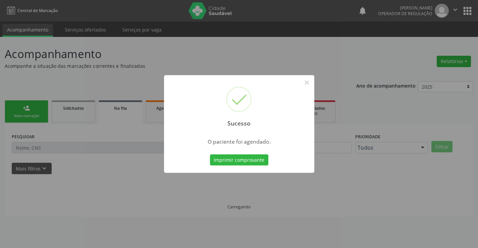
scroll to position [0, 0]
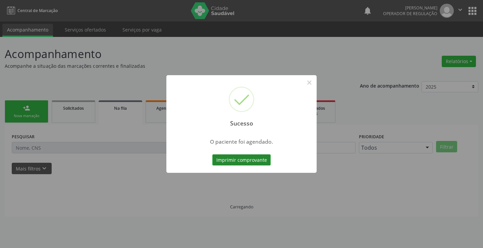
click at [224, 160] on button "Imprimir comprovante" at bounding box center [241, 159] width 58 height 11
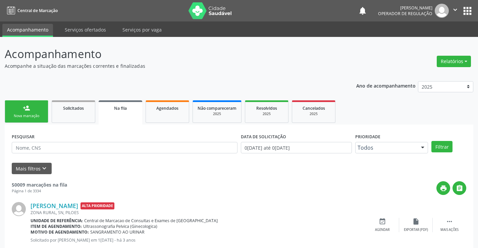
click at [32, 107] on link "person_add Nova marcação" at bounding box center [27, 111] width 44 height 22
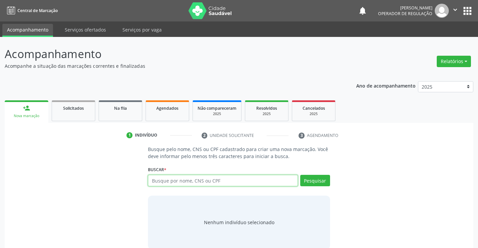
click at [167, 178] on input "text" at bounding box center [223, 180] width 150 height 11
type input "700002573787901"
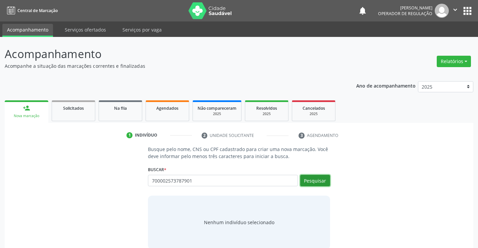
click at [315, 179] on button "Pesquisar" at bounding box center [315, 180] width 30 height 11
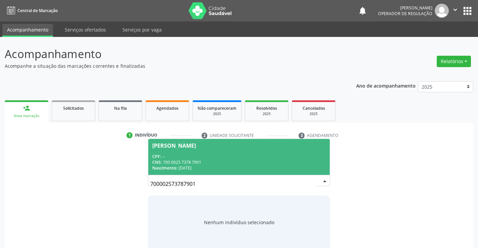
click at [196, 147] on div "Julia Gabriele de Jesus Silva" at bounding box center [174, 145] width 44 height 5
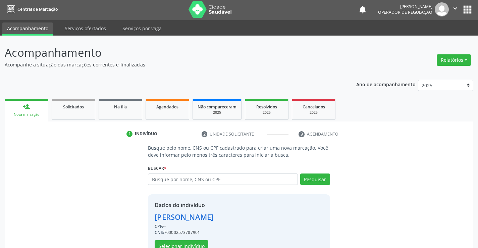
scroll to position [21, 0]
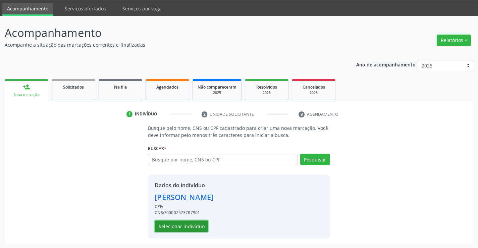
click at [186, 227] on button "Selecionar indivíduo" at bounding box center [182, 225] width 54 height 11
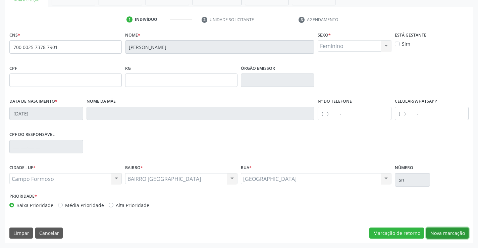
click at [445, 231] on button "Nova marcação" at bounding box center [447, 232] width 42 height 11
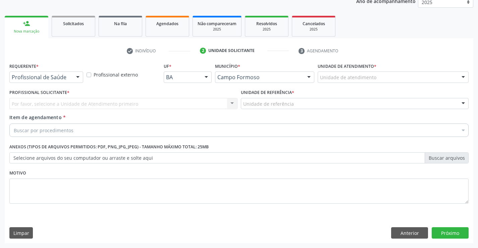
click at [75, 76] on div at bounding box center [78, 77] width 10 height 11
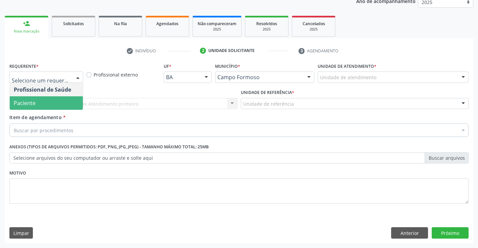
click at [39, 105] on span "Paciente" at bounding box center [46, 102] width 73 height 13
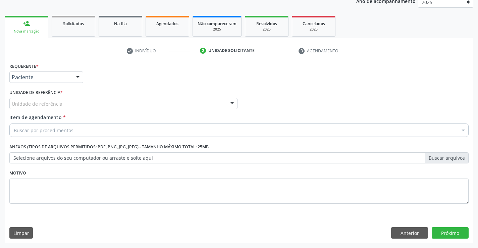
click at [229, 104] on div at bounding box center [232, 103] width 10 height 11
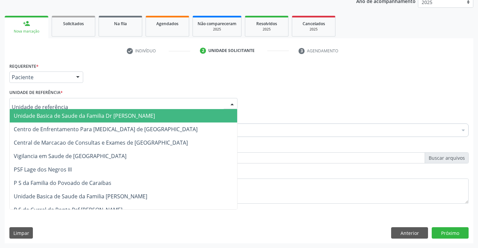
click at [181, 117] on span "Unidade Basica de Saude da Familia Dr [PERSON_NAME]" at bounding box center [123, 115] width 227 height 13
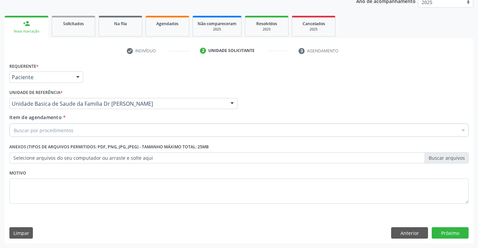
click at [155, 136] on div "Buscar por procedimentos" at bounding box center [238, 129] width 459 height 13
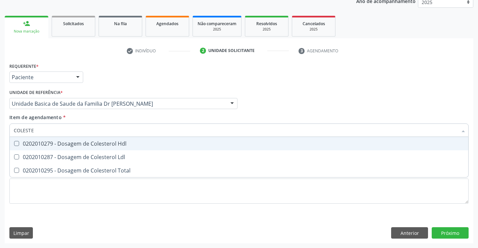
type input "COLESTER"
click at [50, 142] on div "0202010279 - Dosagem de Colesterol Hdl" at bounding box center [239, 143] width 451 height 5
checkbox Hdl "true"
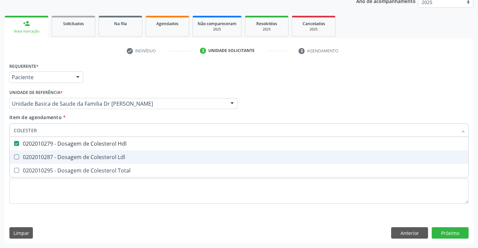
click at [50, 151] on span "0202010287 - Dosagem de Colesterol Ldl" at bounding box center [239, 156] width 459 height 13
checkbox Ldl "true"
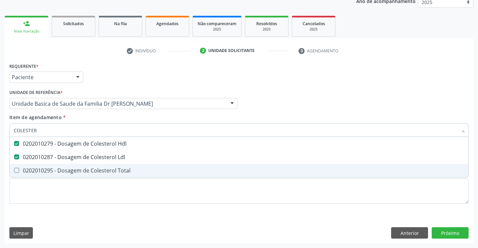
click at [49, 171] on div "0202010295 - Dosagem de Colesterol Total" at bounding box center [239, 170] width 451 height 5
checkbox Total "true"
type input "COLESTER"
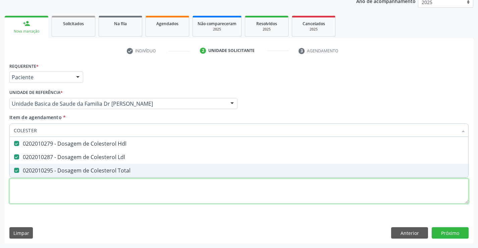
click at [42, 195] on div "Requerente * Paciente Profissional de Saúde Paciente Nenhum resultado encontrad…" at bounding box center [238, 137] width 459 height 152
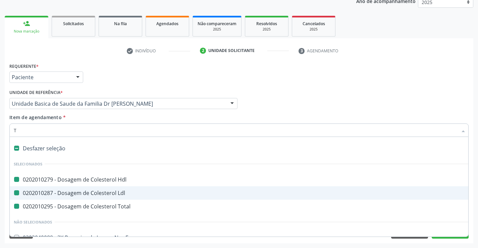
type input "TR"
checkbox Hdl "false"
checkbox Ldl "false"
checkbox Total "false"
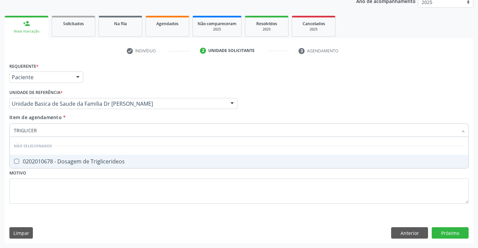
type input "TRIGLICERI"
click at [47, 159] on div "0202010678 - Dosagem de Triglicerideos" at bounding box center [239, 161] width 451 height 5
checkbox Triglicerideos "true"
click at [38, 190] on div "Requerente * Paciente Profissional de Saúde Paciente Nenhum resultado encontrad…" at bounding box center [238, 137] width 459 height 152
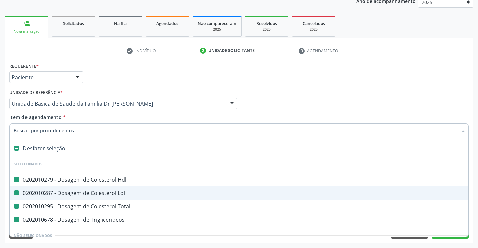
type input "U"
checkbox Hdl "false"
checkbox Ldl "false"
checkbox Total "false"
checkbox Triglicerideos "false"
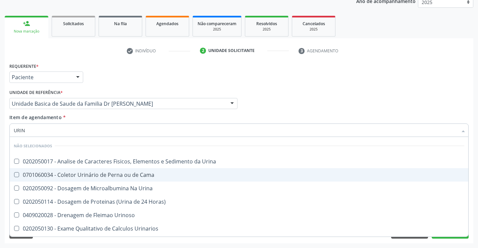
type input "URINA"
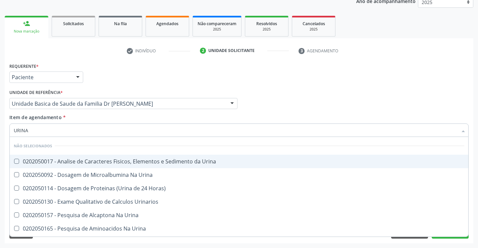
click at [68, 160] on div "0202050017 - Analise de Caracteres Fisicos, Elementos e Sedimento da Urina" at bounding box center [239, 161] width 451 height 5
checkbox Urina "true"
click at [229, 81] on div "Requerente * Paciente Profissional de Saúde Paciente Nenhum resultado encontrad…" at bounding box center [239, 74] width 463 height 26
checkbox Urina "true"
checkbox Horas\) "true"
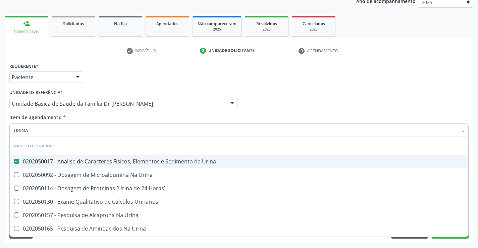
checkbox Urinarios "true"
checkbox Urina "true"
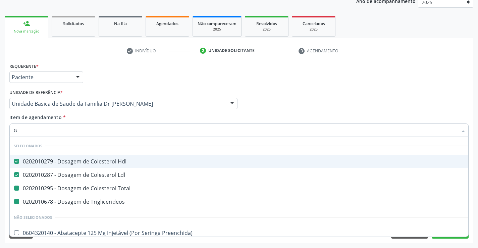
type input "GL"
checkbox Total "false"
checkbox Triglicerideos "false"
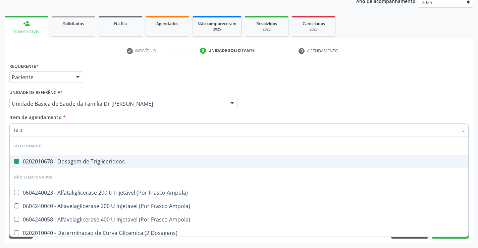
type input "GLICO"
checkbox Triglicerideos "false"
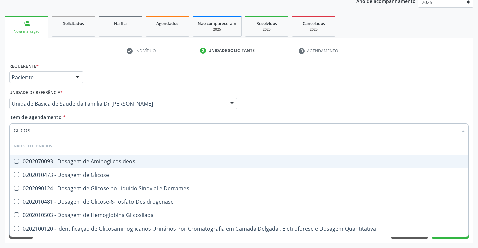
type input "GLICOSE"
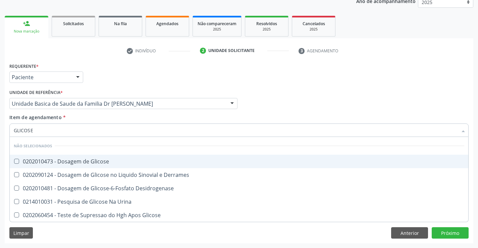
click at [59, 160] on div "0202010473 - Dosagem de Glicose" at bounding box center [239, 161] width 451 height 5
checkbox Glicose "true"
click at [148, 86] on div "Requerente * Paciente Profissional de Saúde Paciente Nenhum resultado encontrad…" at bounding box center [239, 74] width 463 height 26
checkbox Desidrogenase "true"
checkbox Urina "true"
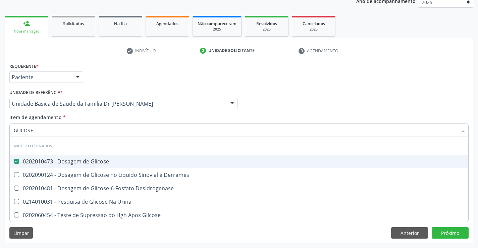
checkbox Glicose "true"
checkbox Derrames "true"
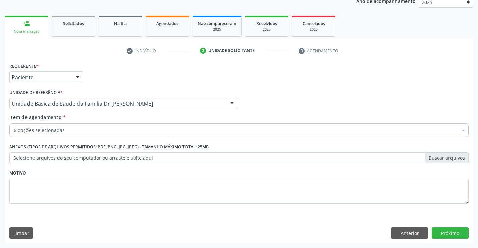
click at [58, 124] on div "6 opções selecionadas" at bounding box center [238, 129] width 459 height 13
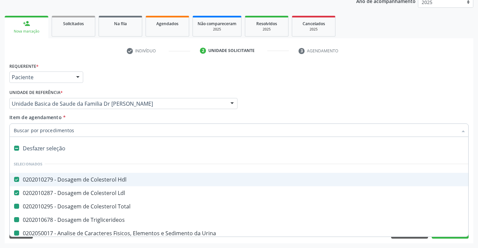
type input "H"
checkbox Total "false"
checkbox Triglicerideos "false"
checkbox Urina "false"
checkbox Glicose "false"
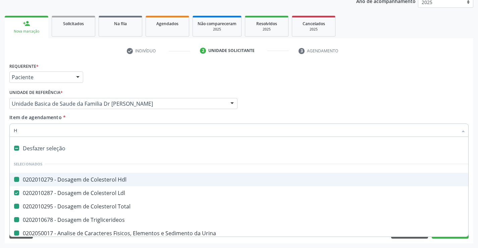
type input "HE"
checkbox Hdl "false"
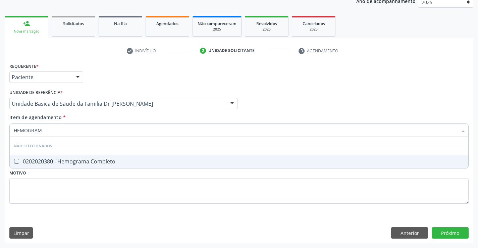
type input "HEMOGRAMA"
click at [16, 162] on Completo at bounding box center [16, 161] width 5 height 5
click at [14, 162] on Completo "checkbox" at bounding box center [12, 161] width 4 height 4
checkbox Completo "true"
click at [201, 76] on div "Requerente * Paciente Profissional de Saúde Paciente Nenhum resultado encontrad…" at bounding box center [239, 74] width 463 height 26
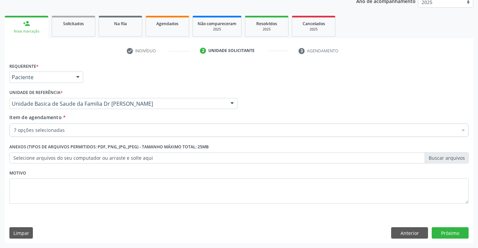
click at [61, 126] on div "7 opções selecionadas" at bounding box center [238, 129] width 459 height 13
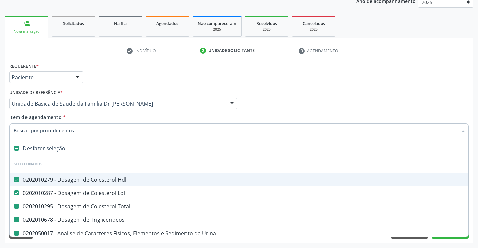
type input "F"
checkbox Total "false"
checkbox Triglicerideos "false"
checkbox Urina "false"
checkbox Glicose "false"
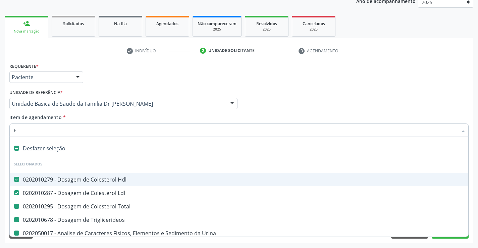
checkbox Completo "false"
type input "FE"
checkbox Hdl "false"
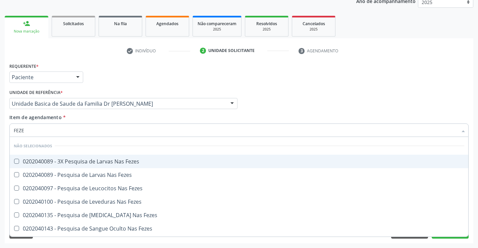
type input "FEZES"
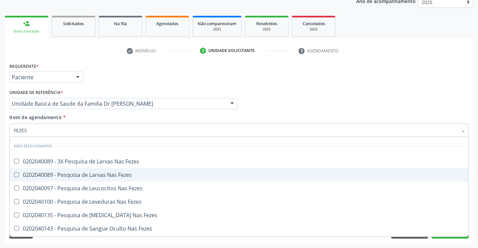
click at [77, 175] on div "0202040089 - Pesquisa de Larvas Nas Fezes" at bounding box center [239, 174] width 451 height 5
checkbox Fezes "true"
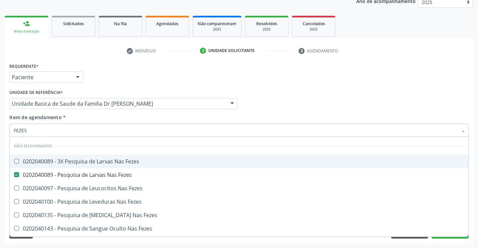
click at [376, 76] on div "Requerente * Paciente Profissional de Saúde Paciente Nenhum resultado encontrad…" at bounding box center [239, 74] width 463 height 26
checkbox Fezes "true"
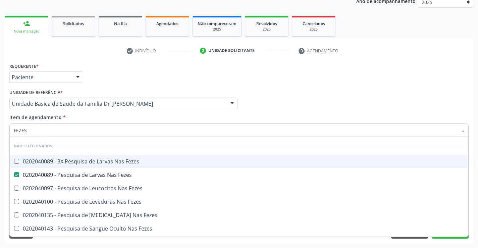
checkbox Fezes "true"
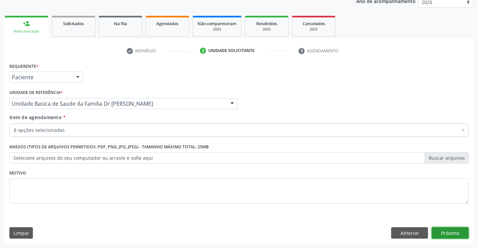
click at [440, 230] on button "Próximo" at bounding box center [450, 232] width 37 height 11
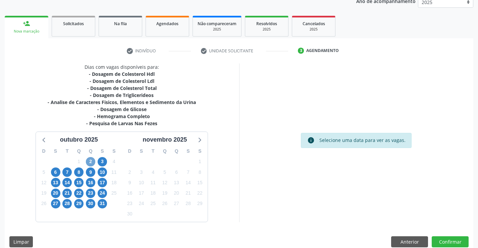
click at [91, 164] on span "2" at bounding box center [90, 161] width 9 height 9
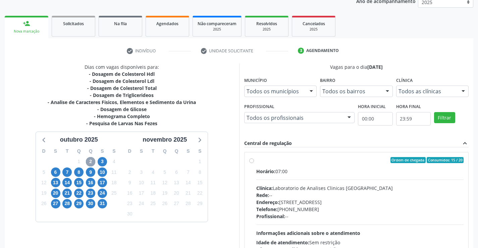
scroll to position [141, 0]
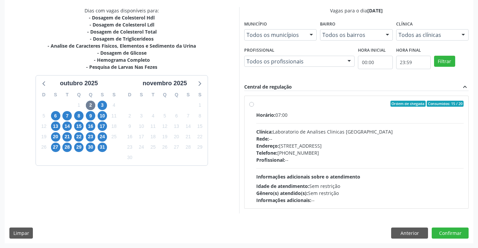
click at [256, 106] on label "Ordem de chegada Consumidos: 15 / 20 Horário: 07:00 Clínica: Laboratorio de Ana…" at bounding box center [360, 152] width 208 height 103
click at [253, 106] on input "Ordem de chegada Consumidos: 15 / 20 Horário: 07:00 Clínica: Laboratorio de Ana…" at bounding box center [251, 104] width 5 height 6
radio input "true"
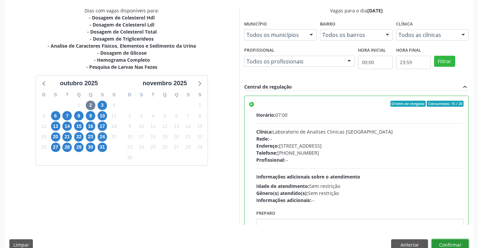
click at [440, 240] on button "Confirmar" at bounding box center [450, 244] width 37 height 11
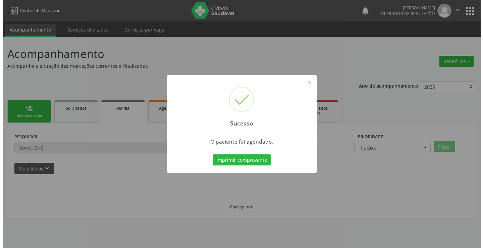
scroll to position [0, 0]
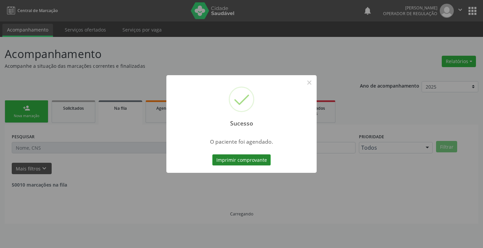
click at [241, 157] on button "Imprimir comprovante" at bounding box center [241, 159] width 58 height 11
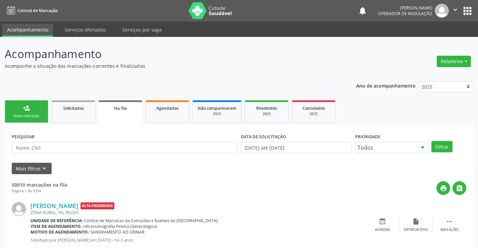
click at [20, 112] on link "person_add Nova marcação" at bounding box center [27, 111] width 44 height 22
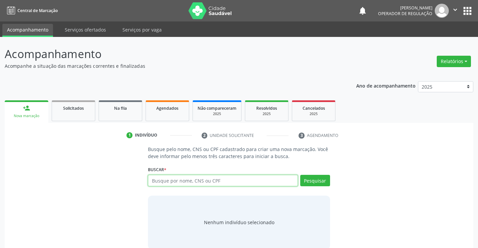
click at [161, 175] on input "text" at bounding box center [223, 180] width 150 height 11
type input "704002382193767"
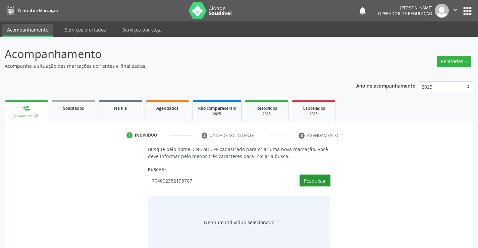
click at [311, 179] on button "Pesquisar" at bounding box center [315, 180] width 30 height 11
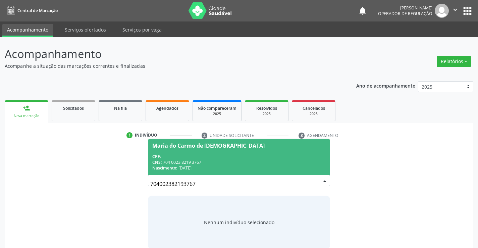
click at [187, 145] on div "Maria do Carmo de [DEMOGRAPHIC_DATA]" at bounding box center [208, 145] width 112 height 5
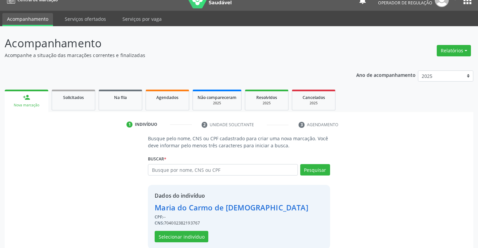
scroll to position [21, 0]
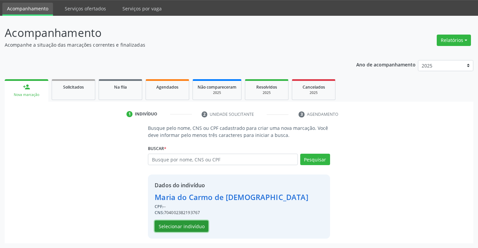
click at [177, 223] on button "Selecionar indivíduo" at bounding box center [182, 225] width 54 height 11
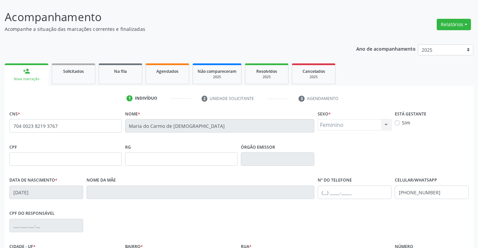
scroll to position [116, 0]
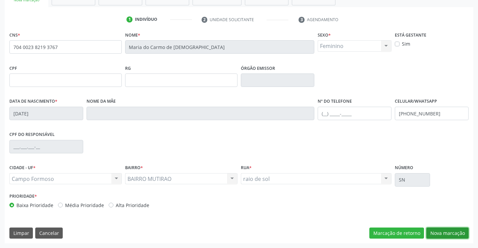
click at [438, 233] on button "Nova marcação" at bounding box center [447, 232] width 42 height 11
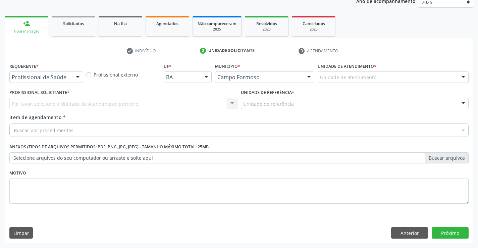
scroll to position [85, 0]
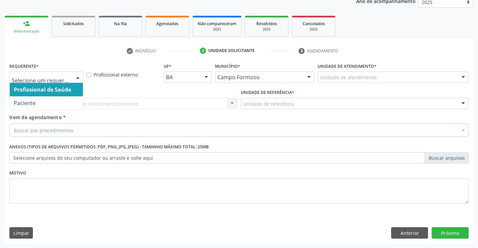
click at [75, 77] on div at bounding box center [78, 77] width 10 height 11
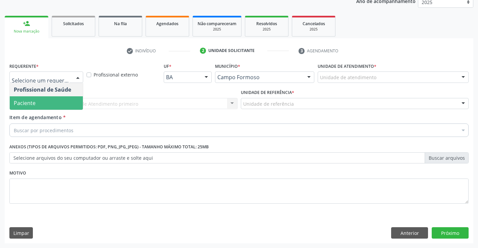
click at [56, 102] on span "Paciente" at bounding box center [46, 102] width 73 height 13
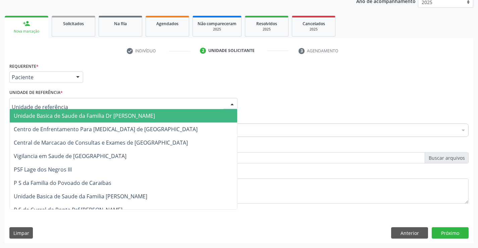
click at [232, 104] on div at bounding box center [232, 103] width 10 height 11
click at [164, 117] on span "Unidade Basica de Saude da Familia Dr [PERSON_NAME]" at bounding box center [123, 115] width 227 height 13
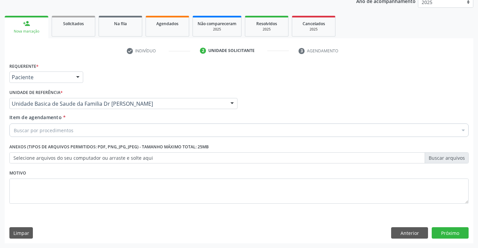
click at [128, 131] on div "Buscar por procedimentos" at bounding box center [238, 129] width 459 height 13
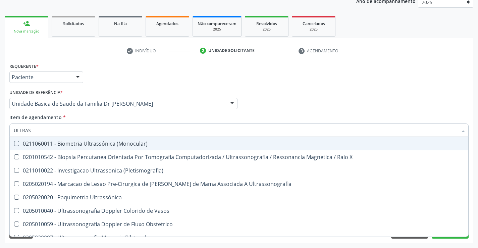
type input "ULTRASS"
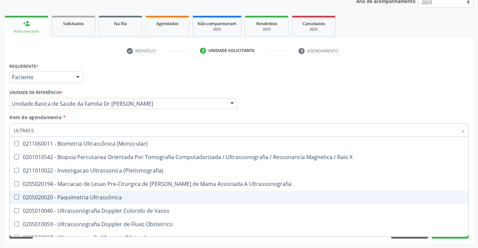
scroll to position [101, 0]
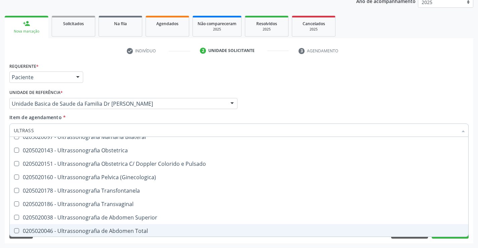
click at [101, 230] on div "0205020046 - Ultrassonografia de Abdomen Total" at bounding box center [239, 230] width 451 height 5
checkbox Total "true"
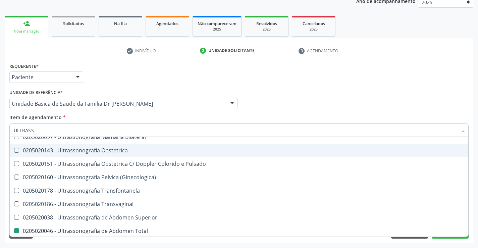
click at [386, 87] on div "Requerente * Paciente Profissional de Saúde Paciente Nenhum resultado encontrad…" at bounding box center [239, 74] width 463 height 26
checkbox X "true"
checkbox Total "false"
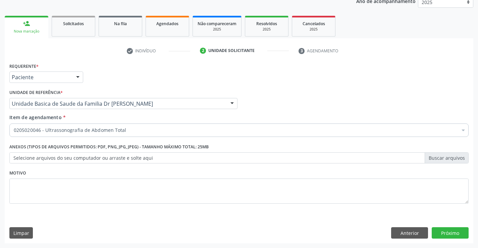
scroll to position [0, 0]
click at [436, 231] on button "Próximo" at bounding box center [450, 232] width 37 height 11
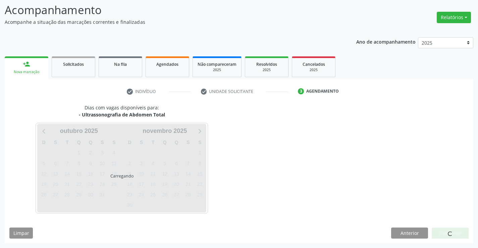
scroll to position [44, 0]
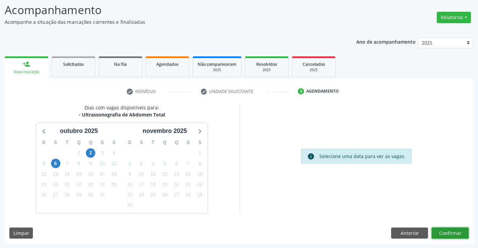
click at [451, 232] on button "Confirmar" at bounding box center [450, 232] width 37 height 11
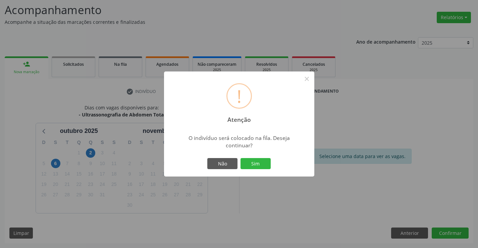
click at [250, 157] on div "Não Sim" at bounding box center [239, 164] width 66 height 14
click at [252, 162] on button "Sim" at bounding box center [256, 163] width 30 height 11
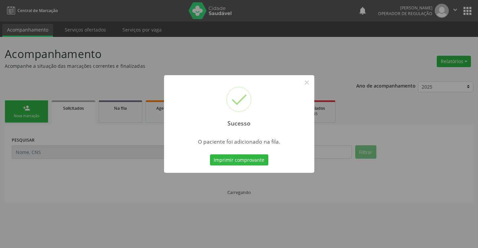
scroll to position [0, 0]
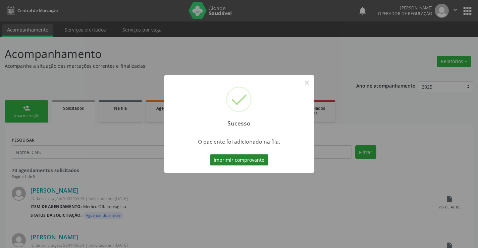
click at [251, 161] on button "Imprimir comprovante" at bounding box center [239, 159] width 58 height 11
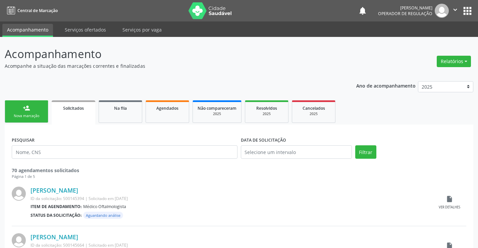
click at [16, 116] on div "Nova marcação" at bounding box center [27, 115] width 34 height 5
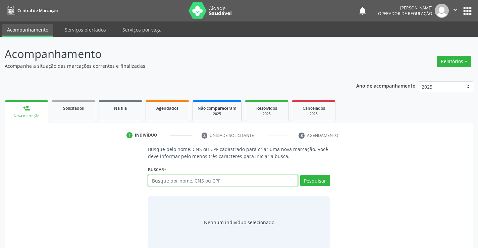
click at [177, 175] on input "text" at bounding box center [223, 180] width 150 height 11
click at [172, 181] on input "7040023819" at bounding box center [223, 180] width 150 height 11
click at [191, 180] on input "70400238219" at bounding box center [223, 180] width 150 height 11
type input "704002382193767"
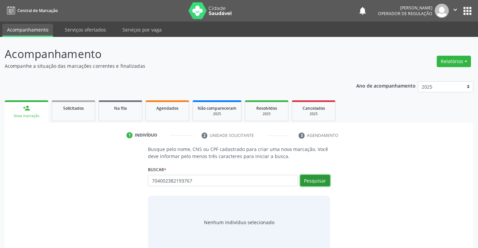
click at [312, 179] on button "Pesquisar" at bounding box center [315, 180] width 30 height 11
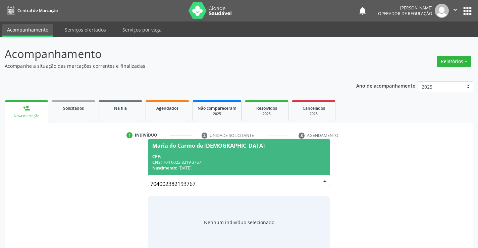
click at [200, 146] on div "Maria do Carmo de [DEMOGRAPHIC_DATA]" at bounding box center [208, 145] width 112 height 5
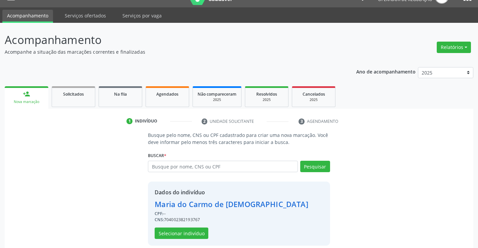
scroll to position [21, 0]
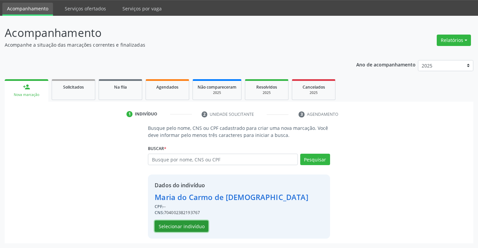
click at [168, 223] on button "Selecionar indivíduo" at bounding box center [182, 225] width 54 height 11
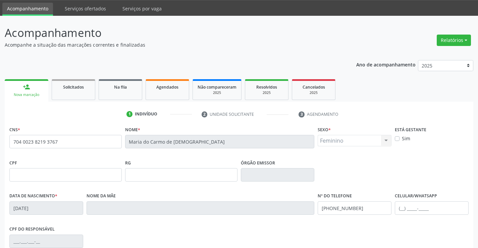
scroll to position [116, 0]
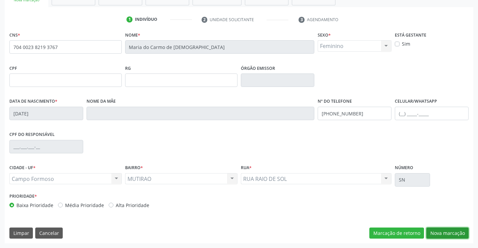
click at [439, 231] on button "Nova marcação" at bounding box center [447, 232] width 42 height 11
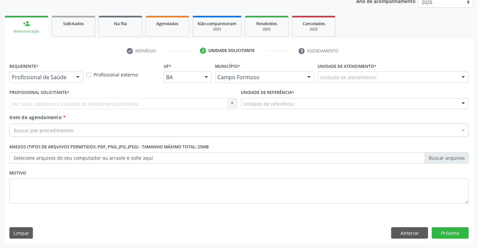
click at [79, 72] on div at bounding box center [78, 77] width 10 height 11
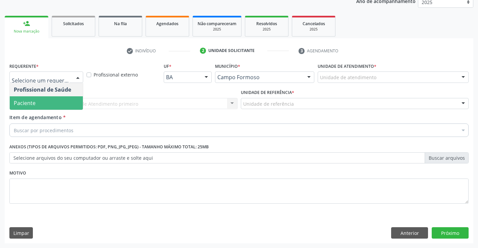
click at [44, 103] on span "Paciente" at bounding box center [46, 102] width 73 height 13
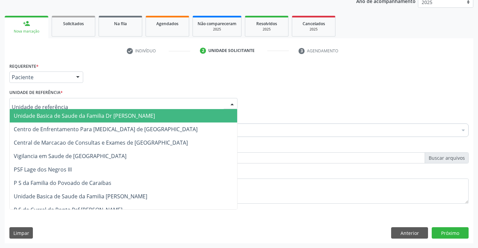
click at [230, 101] on div at bounding box center [232, 103] width 10 height 11
click at [175, 117] on span "Unidade Basica de Saude da Familia Dr [PERSON_NAME]" at bounding box center [123, 115] width 227 height 13
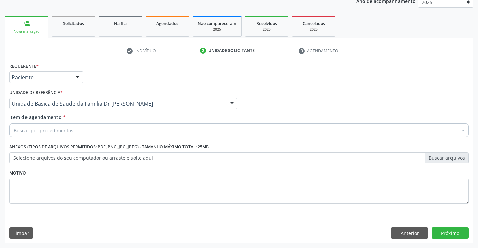
click at [158, 128] on div "Buscar por procedimentos" at bounding box center [238, 129] width 459 height 13
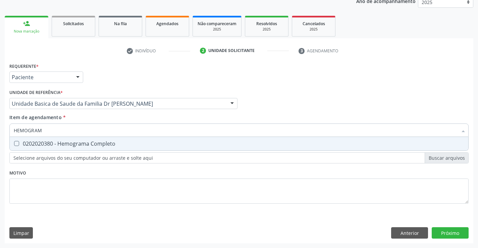
type input "HEMOGRAMA"
click at [79, 142] on div "0202020380 - Hemograma Completo" at bounding box center [239, 143] width 451 height 5
checkbox Completo "true"
type input "HEMOGRAMA"
click at [56, 193] on div "Requerente * Paciente Profissional de Saúde Paciente Nenhum resultado encontrad…" at bounding box center [238, 137] width 459 height 152
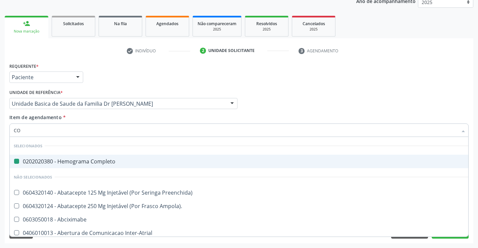
type input "COL"
checkbox Completo "false"
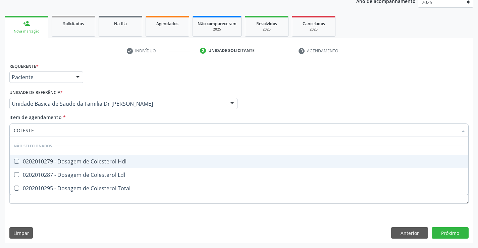
type input "COLESTER"
click at [49, 160] on div "0202010279 - Dosagem de Colesterol Hdl" at bounding box center [239, 161] width 451 height 5
checkbox Hdl "true"
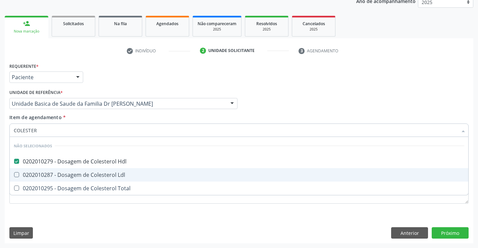
click at [47, 174] on div "0202010287 - Dosagem de Colesterol Ldl" at bounding box center [239, 174] width 451 height 5
checkbox Ldl "true"
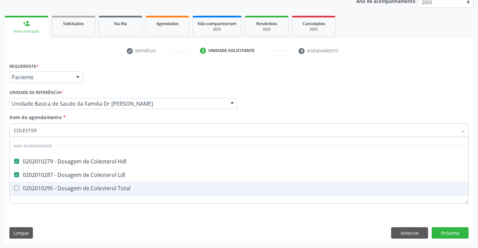
click at [45, 188] on div "0202010295 - Dosagem de Colesterol Total" at bounding box center [239, 188] width 451 height 5
checkbox Total "true"
click at [48, 217] on div "Requerente * Paciente Profissional de Saúde Paciente Nenhum resultado encontrad…" at bounding box center [239, 152] width 469 height 182
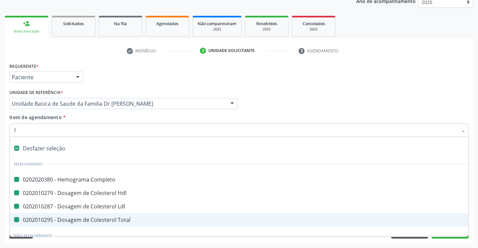
type input "TR"
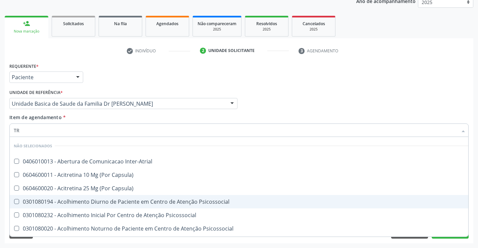
checkbox Inter-Atrial "false"
checkbox Capsula\) "false"
checkbox Psicossocial "false"
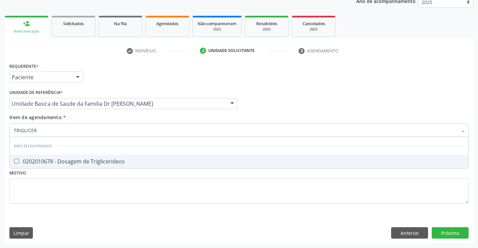
type input "TRIGLICERI"
click at [56, 160] on div "0202010678 - Dosagem de Triglicerideos" at bounding box center [239, 161] width 451 height 5
checkbox Triglicerideos "true"
click at [30, 192] on div "Requerente * Paciente Profissional de Saúde Paciente Nenhum resultado encontrad…" at bounding box center [238, 137] width 459 height 152
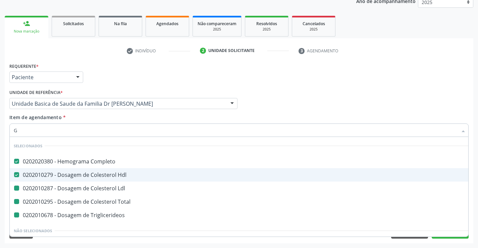
type input "GL"
checkbox Ldl "false"
checkbox Total "false"
checkbox Triglicerideos "false"
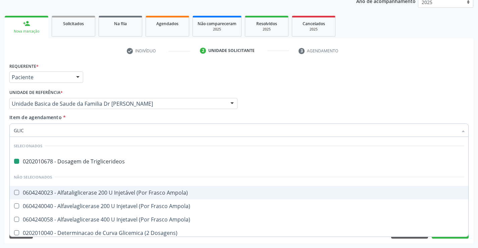
type input "GLICO"
checkbox Triglicerideos "false"
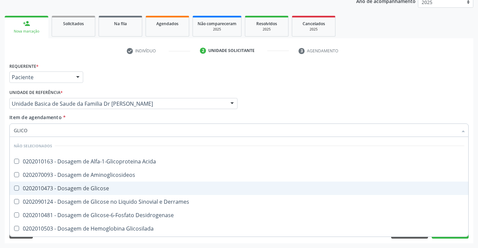
type input "GLICOS"
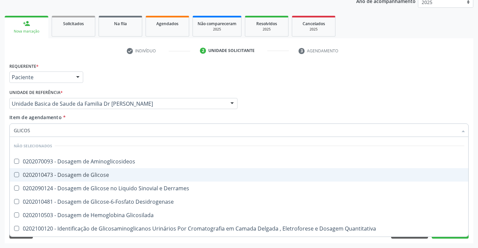
click at [94, 175] on div "0202010473 - Dosagem de Glicose" at bounding box center [239, 174] width 451 height 5
checkbox Glicose "true"
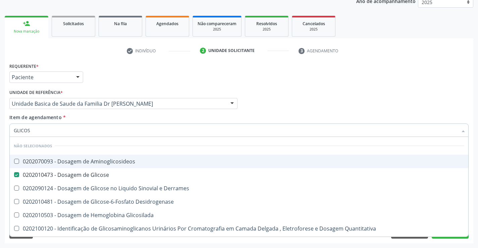
click at [296, 89] on div "Profissional Solicitante Por favor, selecione a Unidade de Atendimento primeiro…" at bounding box center [239, 101] width 463 height 26
checkbox Aminoglicosideos "true"
checkbox Derrames "true"
checkbox Desidrogenase "true"
checkbox Glicosilada "true"
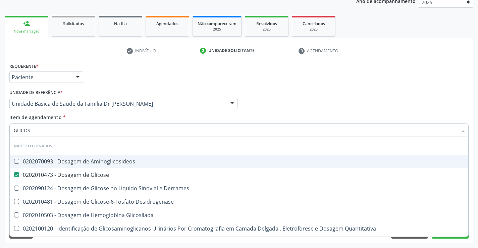
checkbox Quantitativa "true"
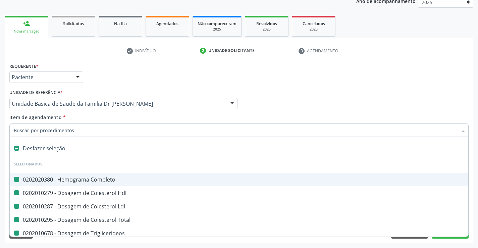
type input "U"
checkbox Completo "false"
checkbox Ldl "false"
checkbox Total "false"
checkbox Triglicerideos "false"
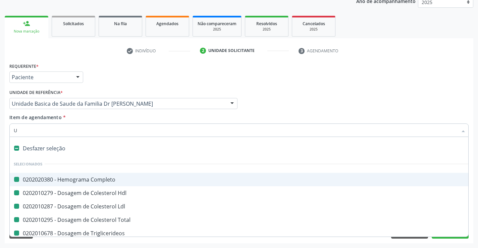
checkbox Glicose "false"
checkbox Hdl "false"
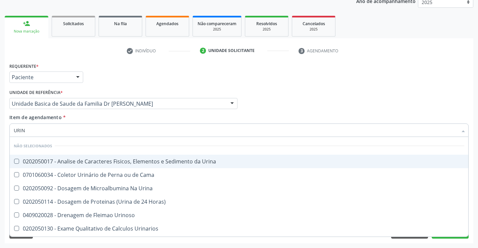
type input "URINA"
click at [99, 162] on div "0202050017 - Analise de Caracteres Fisicos, Elementos e Sedimento da Urina" at bounding box center [239, 161] width 451 height 5
checkbox Urina "true"
type input "URINA"
click at [280, 102] on div "Profissional Solicitante Por favor, selecione a Unidade de Atendimento primeiro…" at bounding box center [239, 101] width 463 height 26
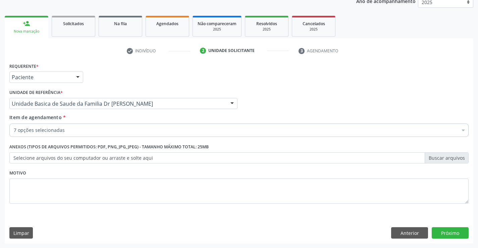
checkbox Ldl "true"
checkbox Total "true"
checkbox Triglicerideos "true"
checkbox Glicose "true"
checkbox Hdl "true"
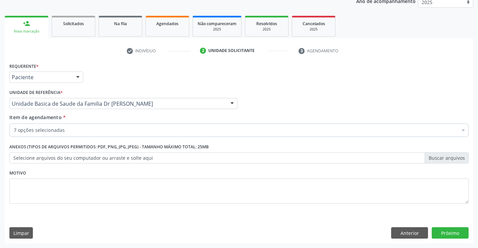
checkbox Urina "true"
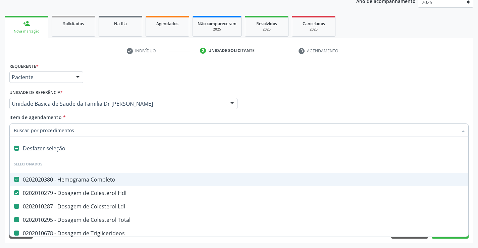
type input "F"
checkbox Ldl "false"
checkbox Total "false"
checkbox Triglicerideos "false"
checkbox Glicose "false"
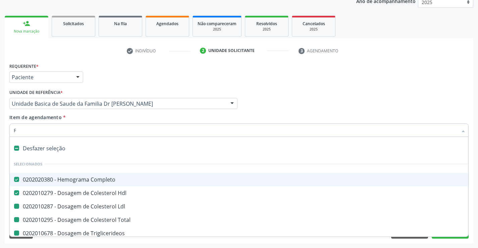
checkbox Urina "false"
type input "FE"
checkbox Completo "false"
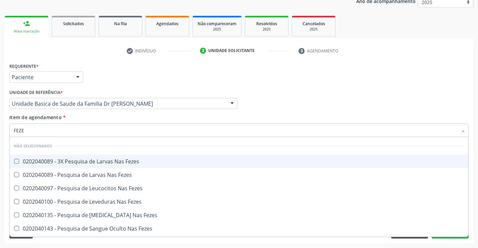
type input "FEZES"
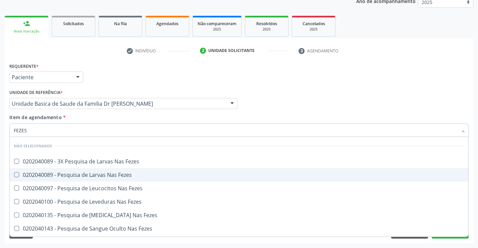
click at [51, 174] on div "0202040089 - Pesquisa de Larvas Nas Fezes" at bounding box center [239, 174] width 451 height 5
checkbox Fezes "true"
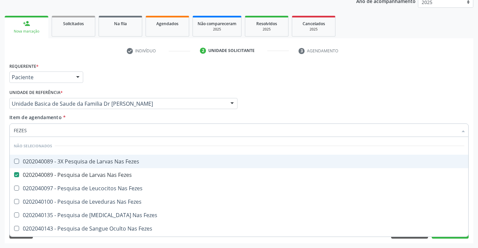
click at [283, 104] on div "Profissional Solicitante Por favor, selecione a Unidade de Atendimento primeiro…" at bounding box center [239, 101] width 463 height 26
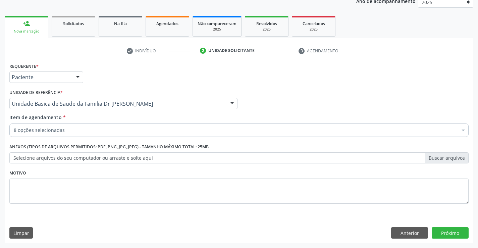
checkbox Completo "true"
checkbox Ldl "true"
checkbox Total "true"
checkbox Triglicerideos "true"
checkbox Glicose "true"
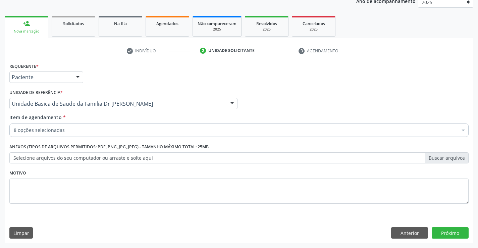
checkbox Urina "true"
checkbox Fezes "true"
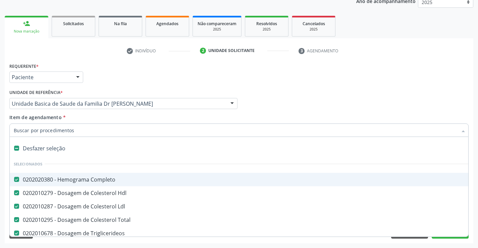
type input "T"
checkbox Fezes "false"
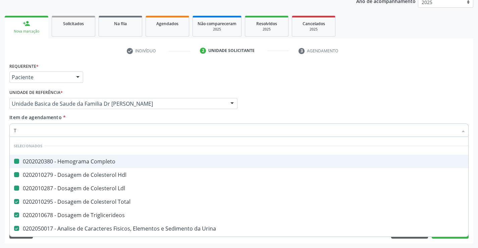
type input "TG"
checkbox Completo "false"
checkbox Ldl "false"
checkbox Hdl "false"
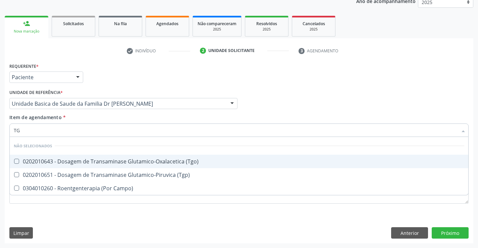
type input "TGO"
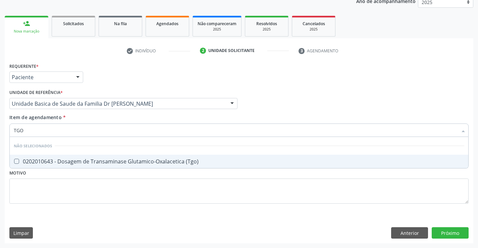
click at [41, 159] on div "0202010643 - Dosagem de Transaminase Glutamico-Oxalacetica (Tgo)" at bounding box center [239, 161] width 451 height 5
checkbox \(Tgo\) "true"
click at [36, 189] on div "Requerente * Paciente Profissional de Saúde Paciente Nenhum resultado encontrad…" at bounding box center [238, 137] width 459 height 152
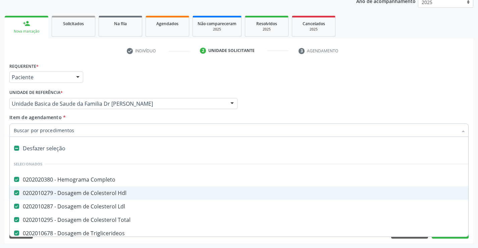
type input "T"
checkbox \(Tgo\) "false"
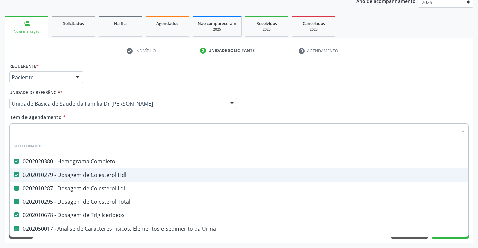
type input "TG"
checkbox Ldl "false"
checkbox Total "false"
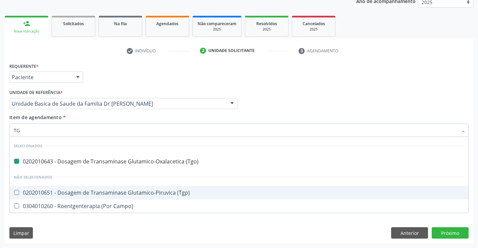
type input "TGP"
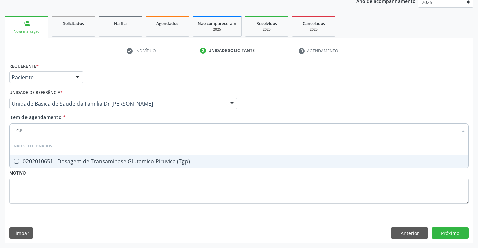
click at [28, 160] on div "0202010651 - Dosagem de Transaminase Glutamico-Piruvica (Tgp)" at bounding box center [239, 161] width 451 height 5
checkbox \(Tgp\) "true"
click at [34, 191] on div "Requerente * Paciente Profissional de Saúde Paciente Nenhum resultado encontrad…" at bounding box center [238, 137] width 459 height 152
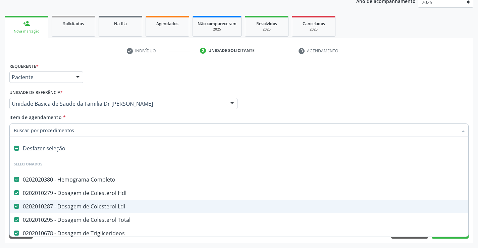
click at [437, 87] on div "Requerente * Paciente Profissional de Saúde Paciente Nenhum resultado encontrad…" at bounding box center [239, 74] width 463 height 26
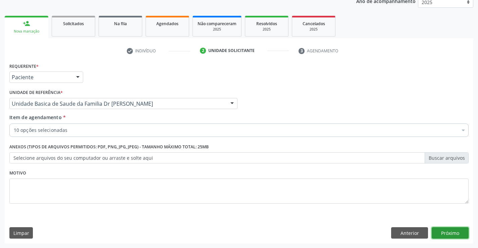
click at [439, 235] on button "Próximo" at bounding box center [450, 232] width 37 height 11
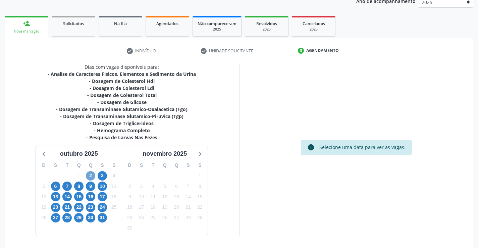
click at [93, 177] on span "2" at bounding box center [90, 175] width 9 height 9
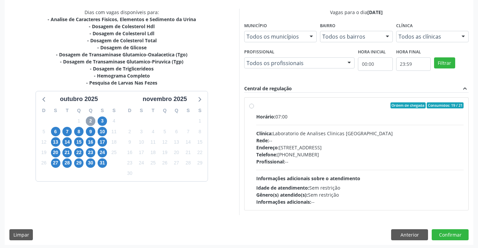
scroll to position [141, 0]
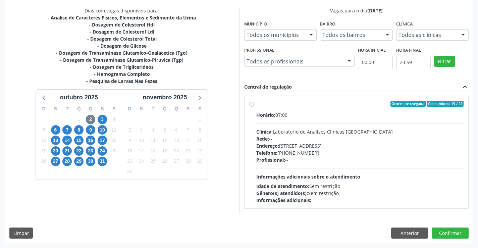
click at [256, 106] on label "Ordem de chegada Consumidos: 19 / 21 Horário: 07:00 Clínica: Laboratorio de Ana…" at bounding box center [360, 152] width 208 height 103
click at [251, 106] on input "Ordem de chegada Consumidos: 19 / 21 Horário: 07:00 Clínica: Laboratorio de Ana…" at bounding box center [251, 104] width 5 height 6
radio input "true"
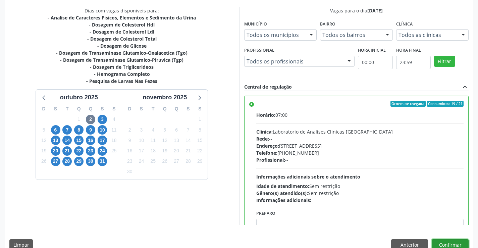
click at [443, 244] on button "Confirmar" at bounding box center [450, 244] width 37 height 11
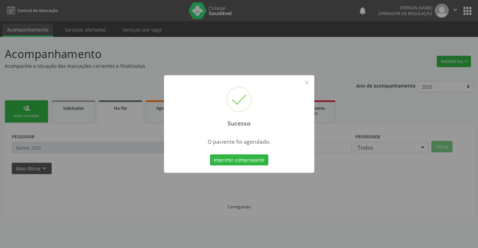
scroll to position [0, 0]
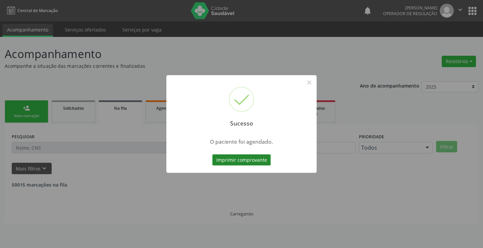
click at [257, 162] on button "Imprimir comprovante" at bounding box center [241, 159] width 58 height 11
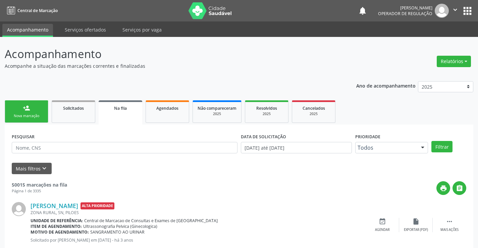
click at [453, 5] on button "" at bounding box center [455, 11] width 13 height 14
click at [426, 39] on link "Sair" at bounding box center [438, 40] width 46 height 9
